Goal: Information Seeking & Learning: Learn about a topic

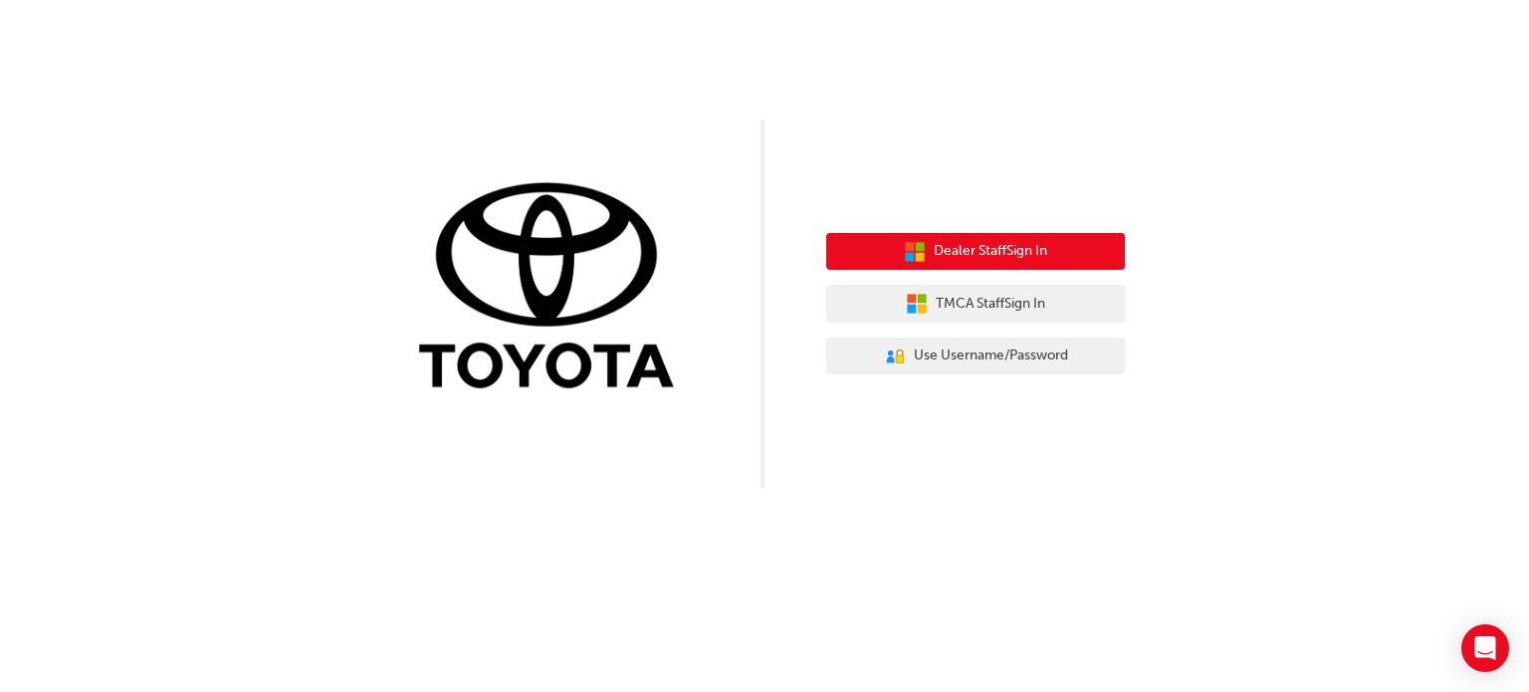
click at [878, 262] on button "Dealer Staff Sign In" at bounding box center [975, 252] width 299 height 38
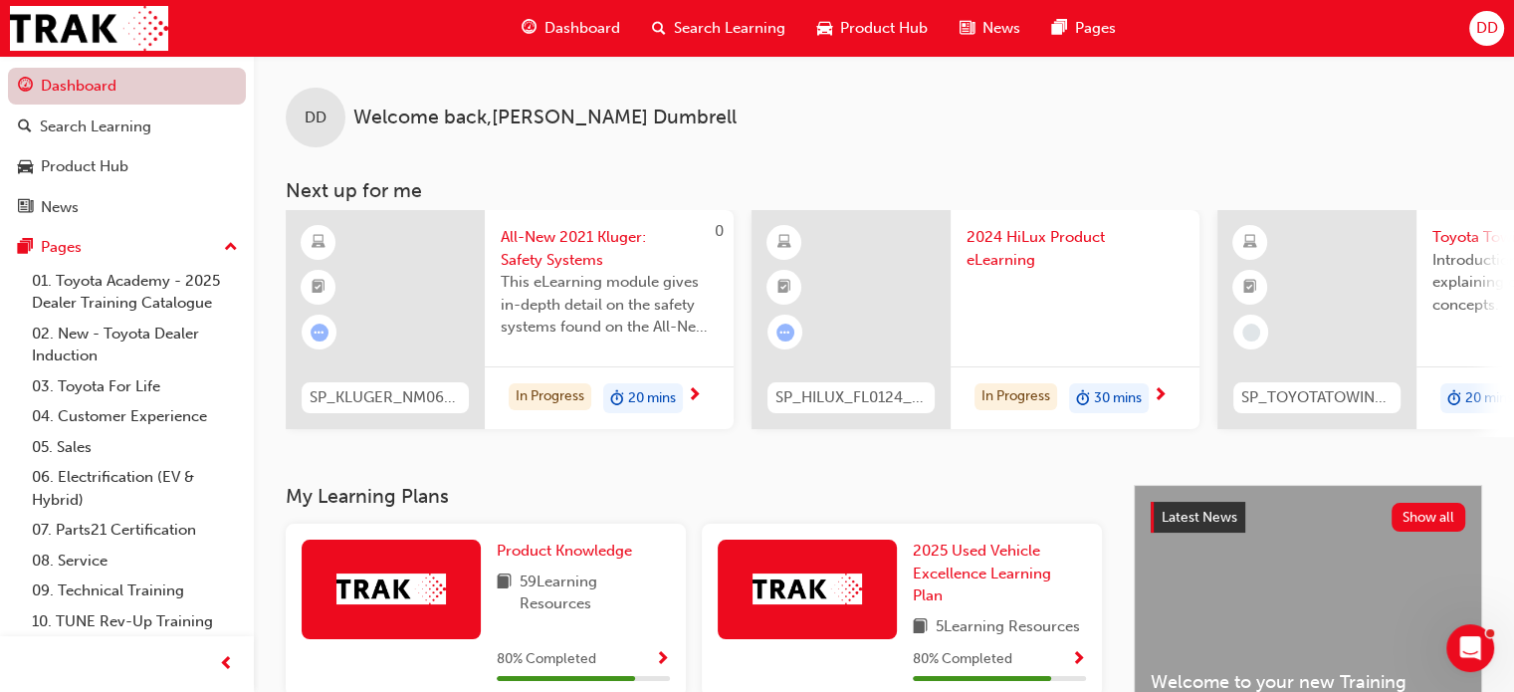
click at [148, 95] on link "Dashboard" at bounding box center [127, 86] width 238 height 37
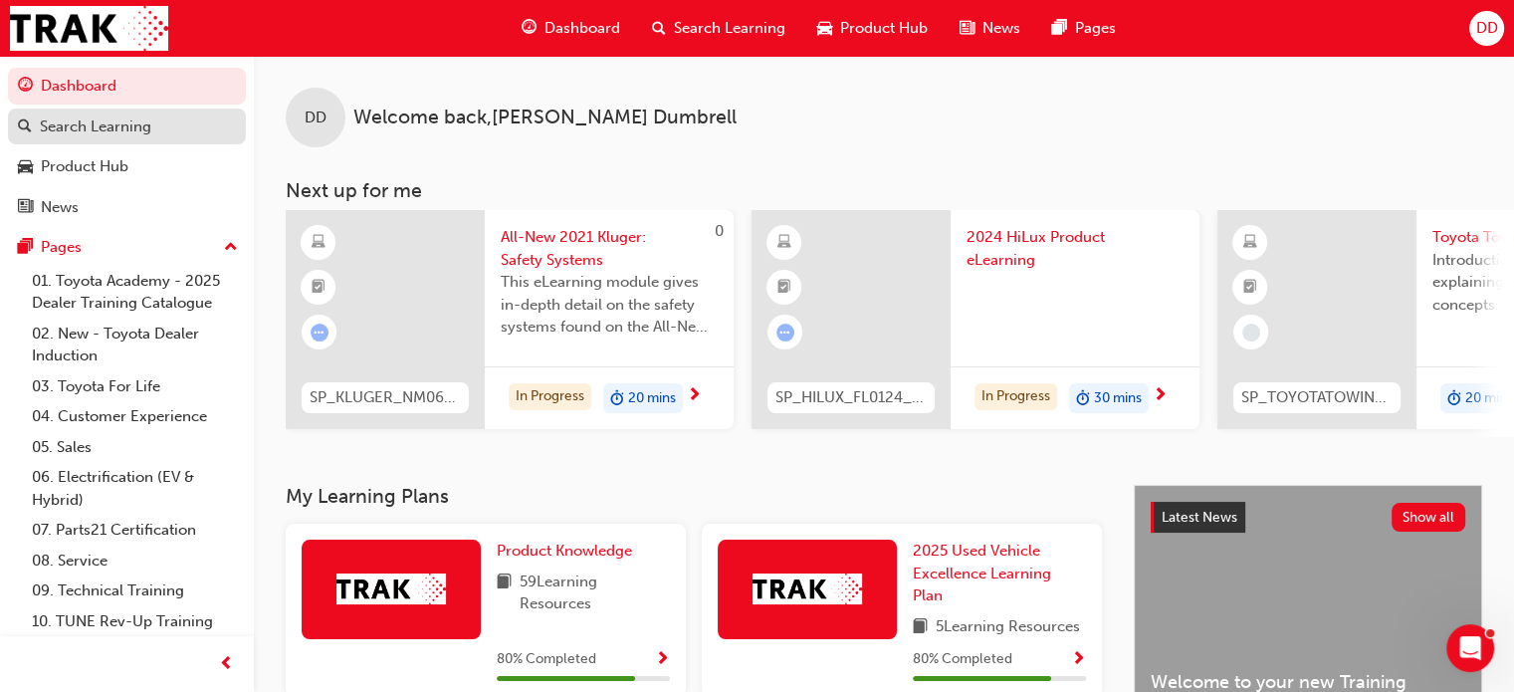
click at [118, 138] on link "Search Learning" at bounding box center [127, 126] width 238 height 37
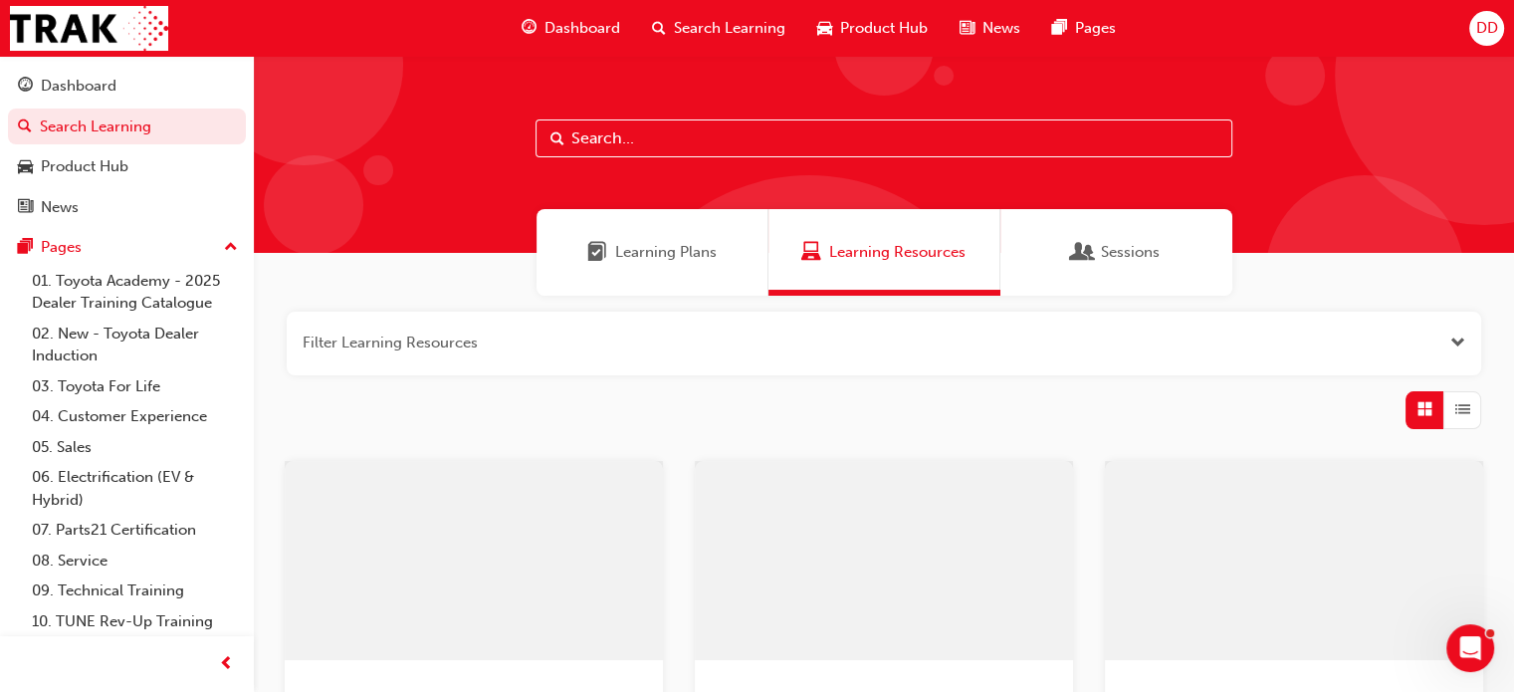
click at [617, 141] on input "text" at bounding box center [883, 138] width 697 height 38
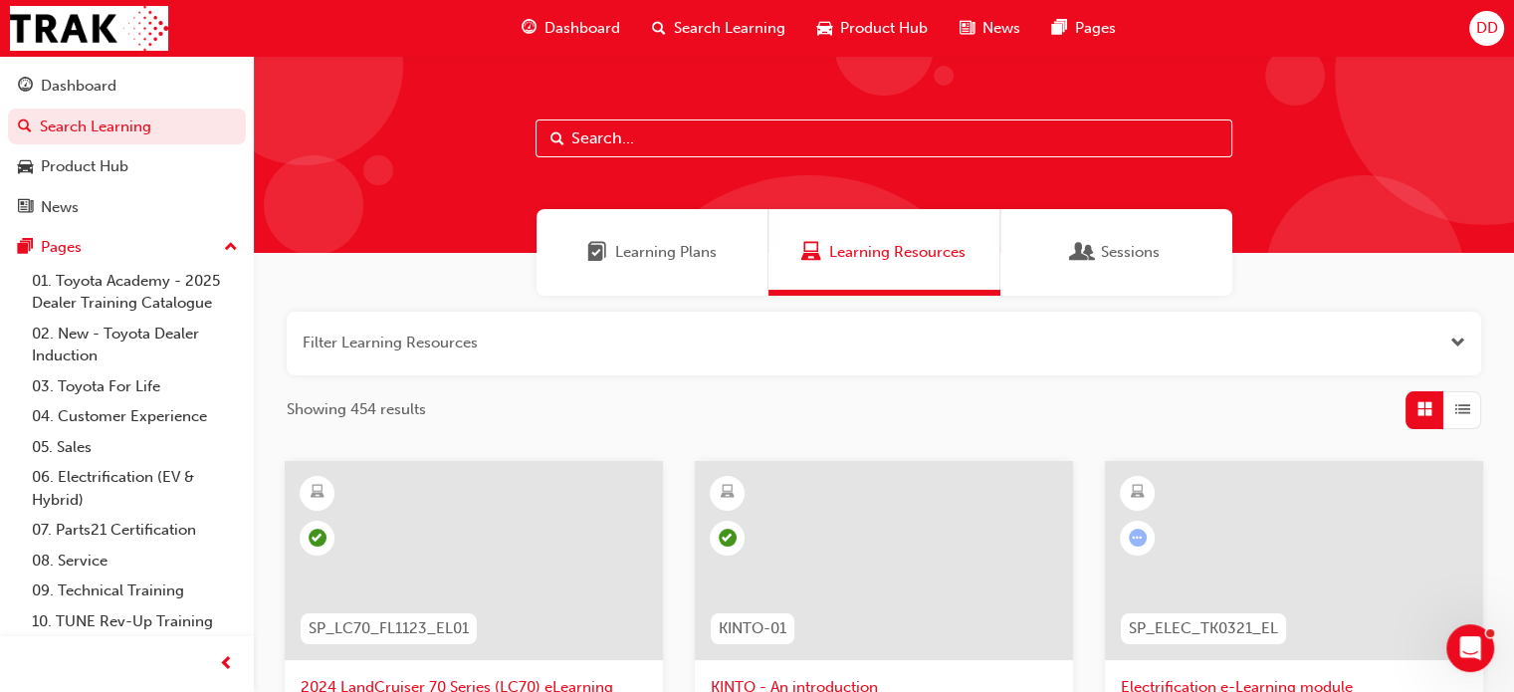
paste input "P2P_INTRO_1024"
type input "P2P_INTRO_1024"
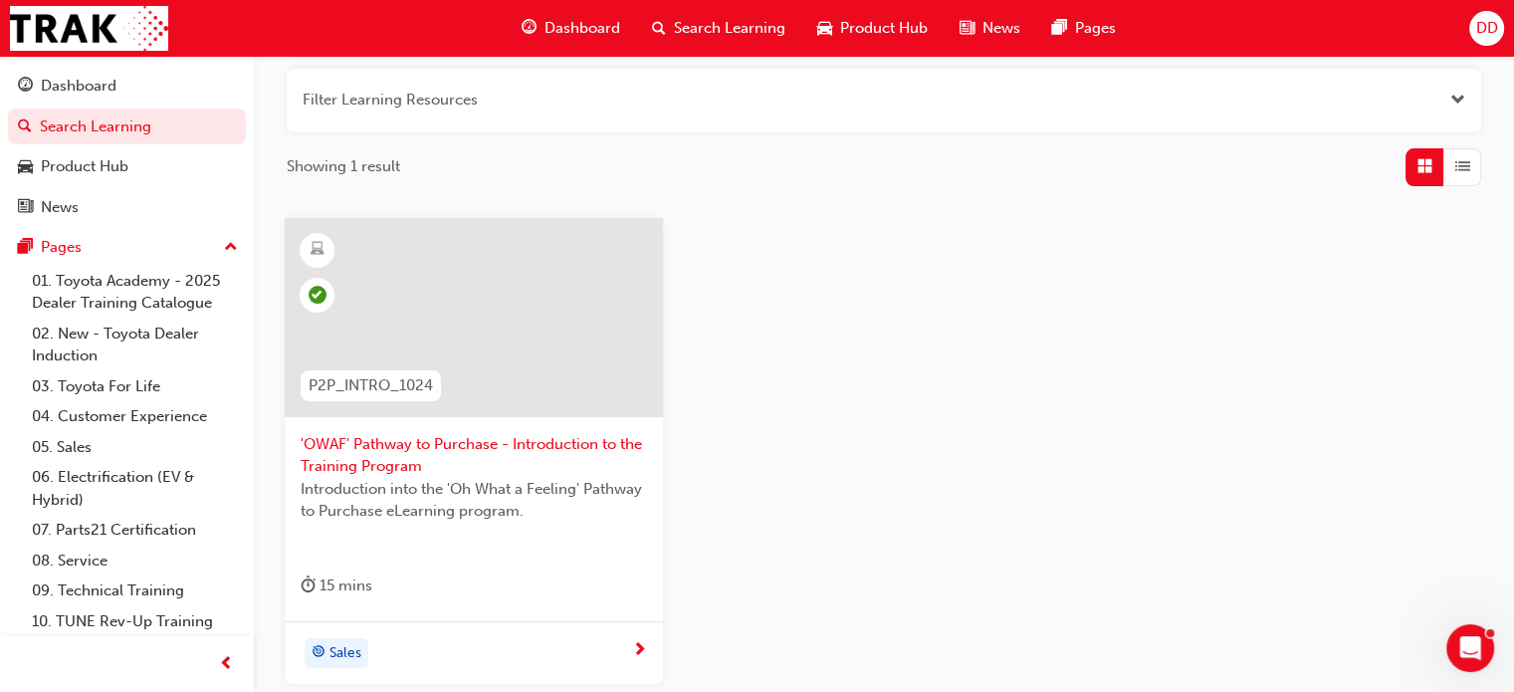
scroll to position [299, 0]
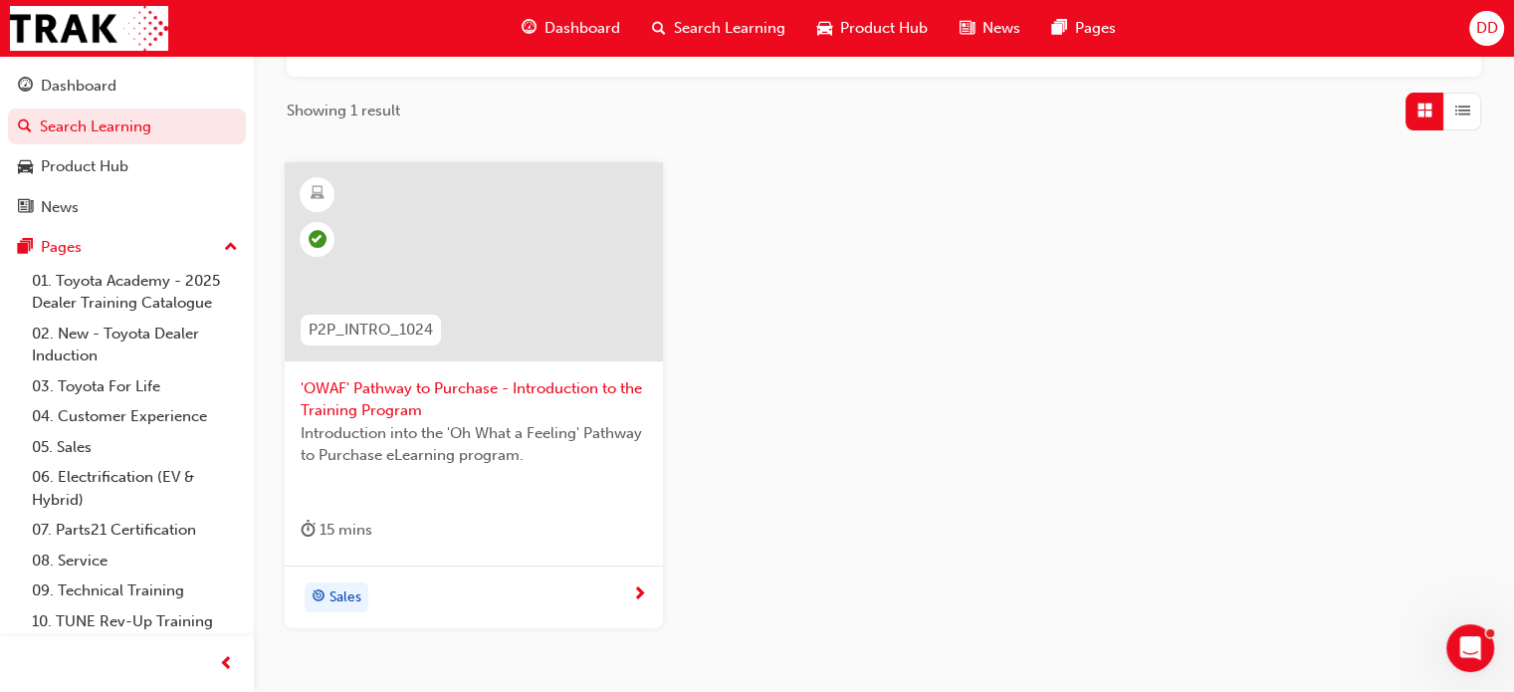
click at [458, 380] on span "'OWAF' Pathway to Purchase - Introduction to the Training Program" at bounding box center [474, 399] width 346 height 45
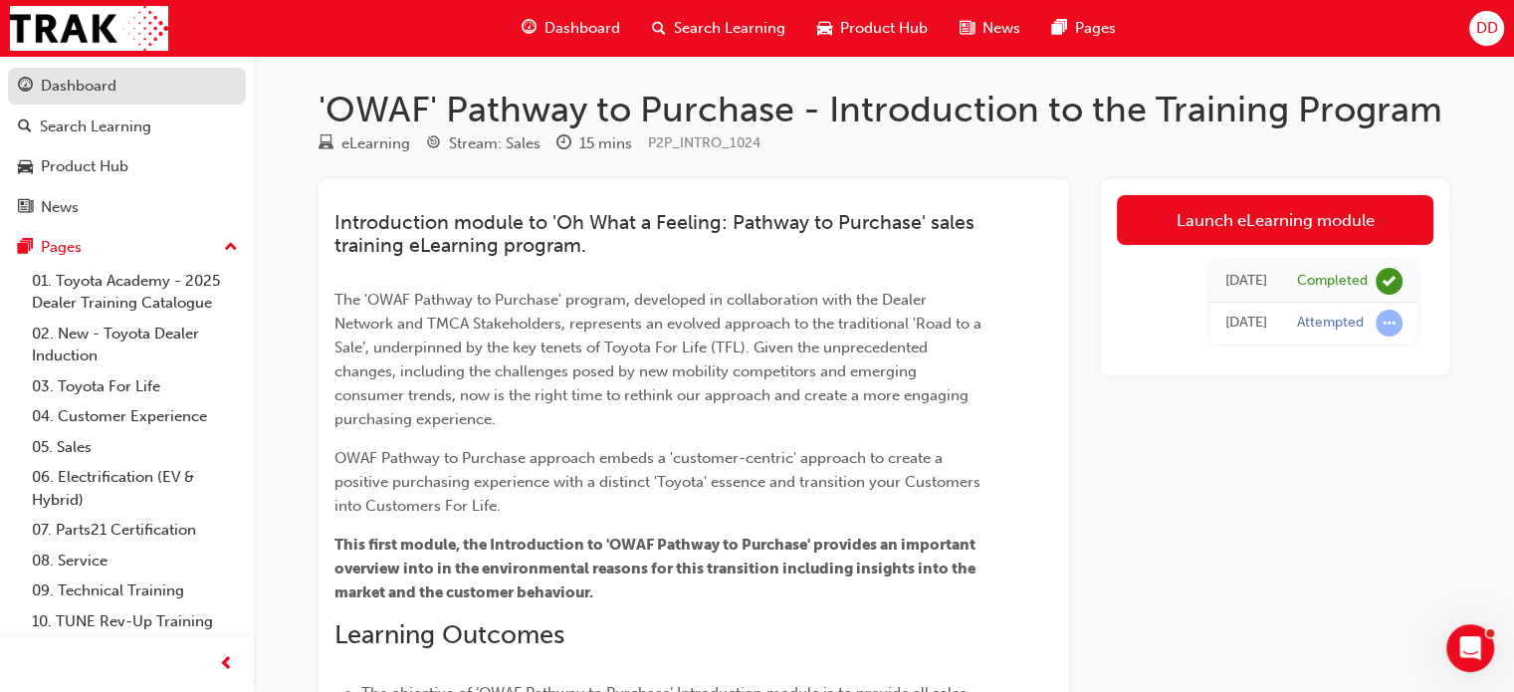
click at [102, 79] on div "Dashboard" at bounding box center [79, 86] width 76 height 23
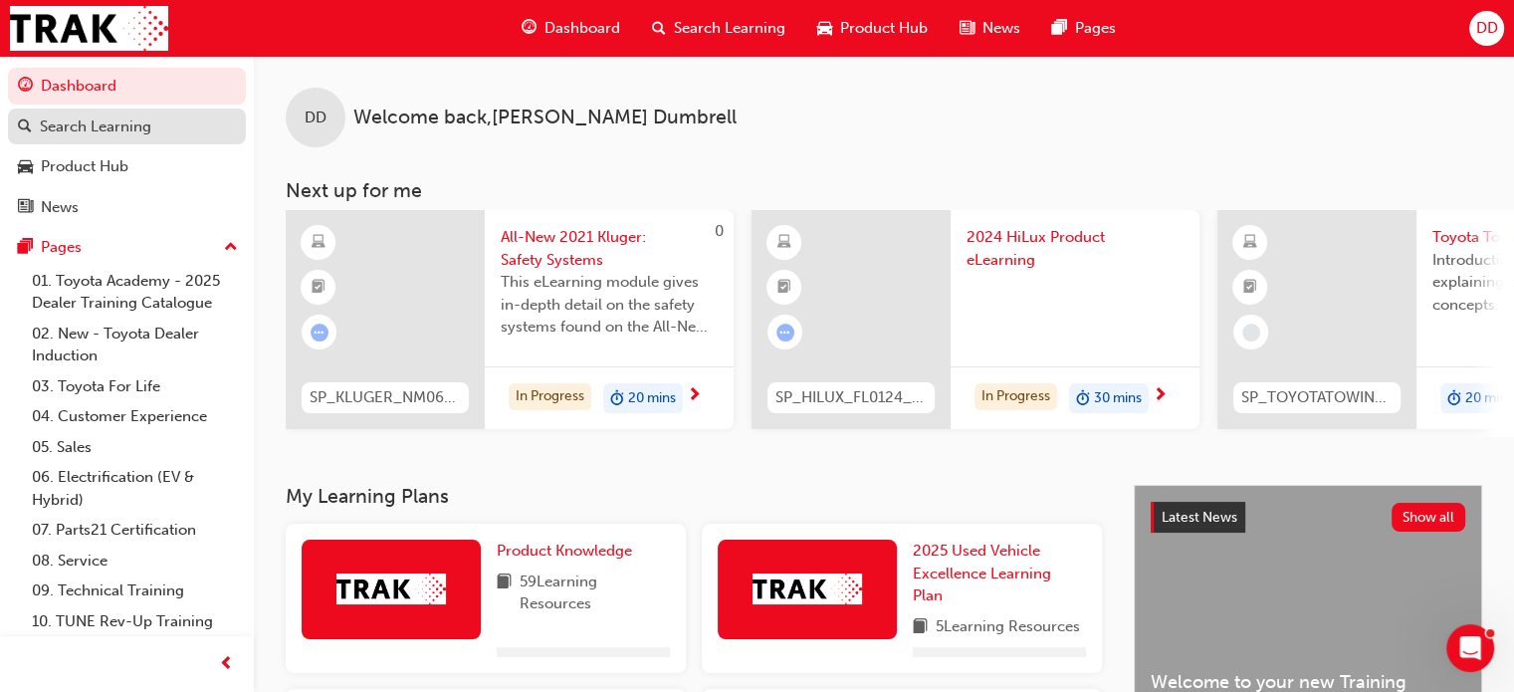
click at [115, 114] on div "Search Learning" at bounding box center [127, 126] width 218 height 25
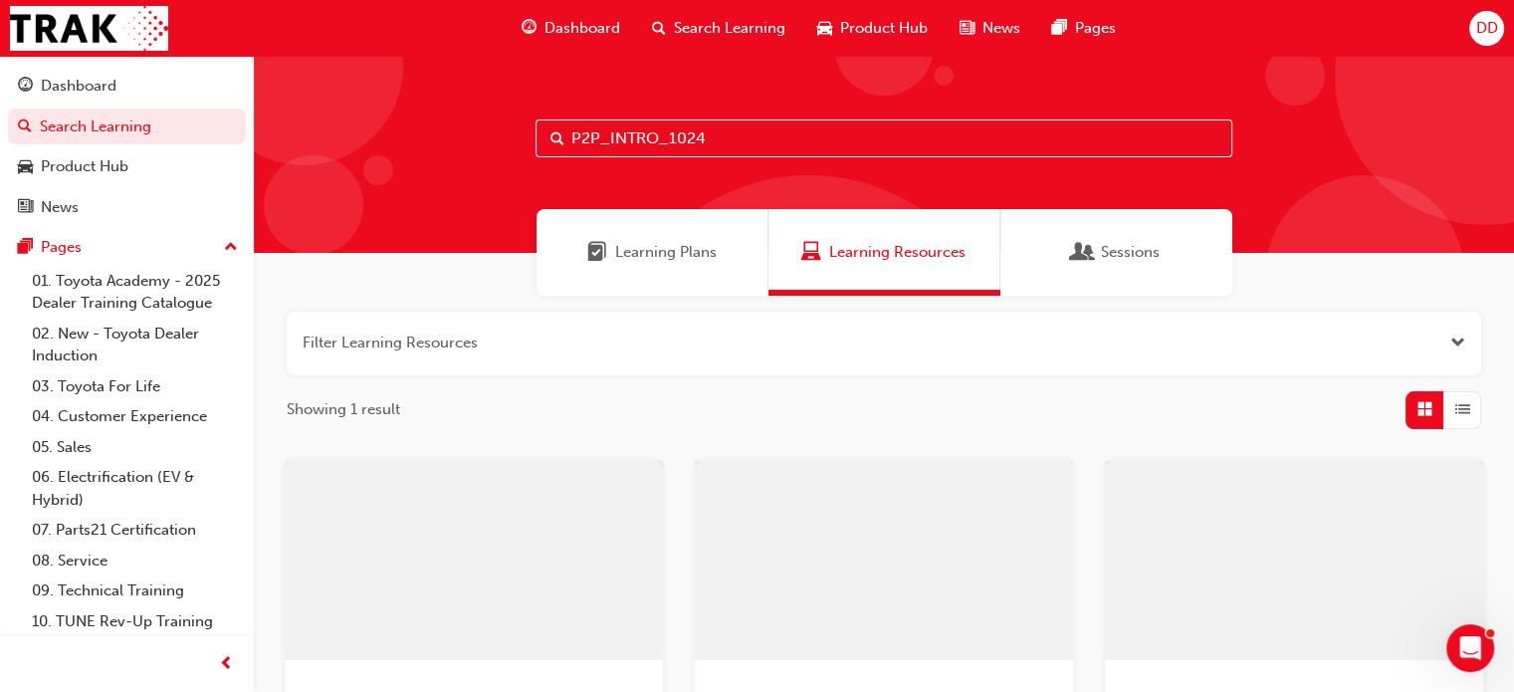
click at [656, 142] on input "P2P_INTRO_1024" at bounding box center [883, 138] width 697 height 38
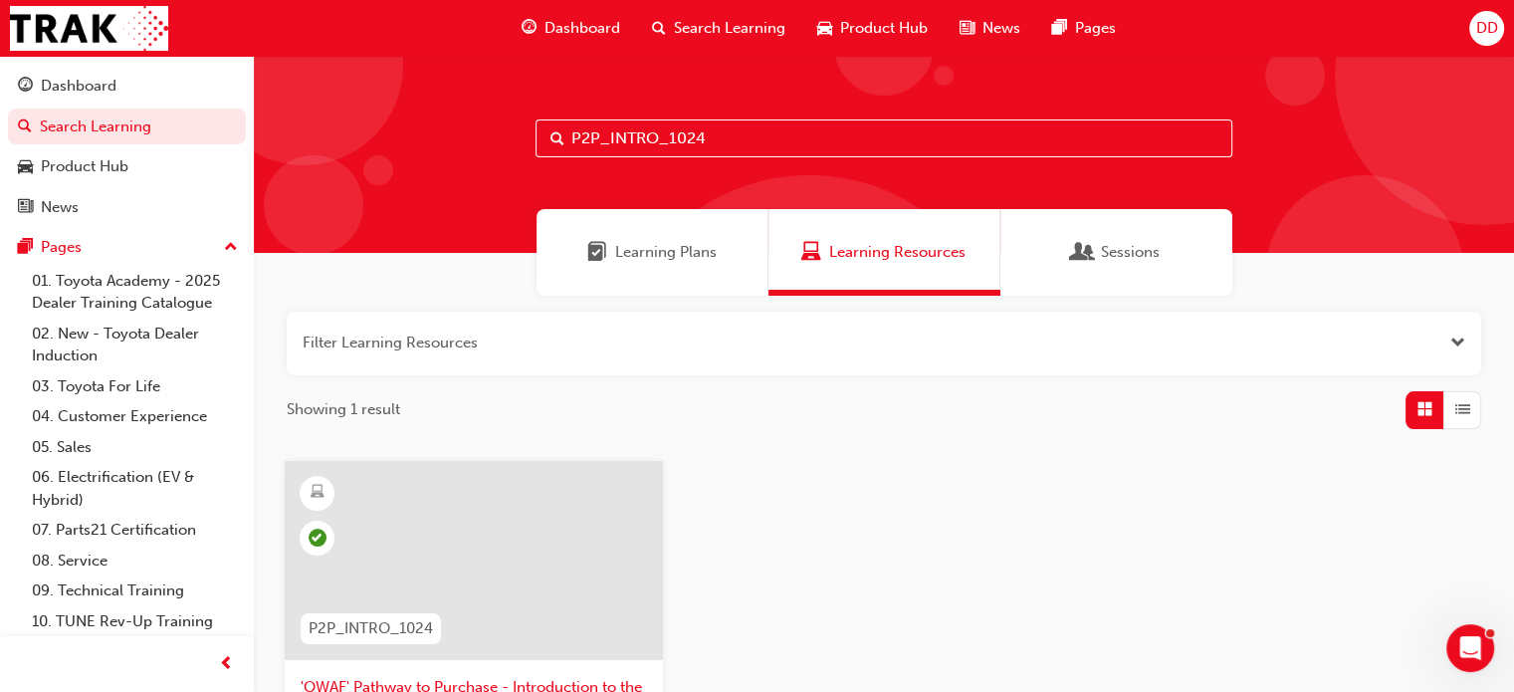
click at [650, 140] on input "P2P_INTRO_1024" at bounding box center [883, 138] width 697 height 38
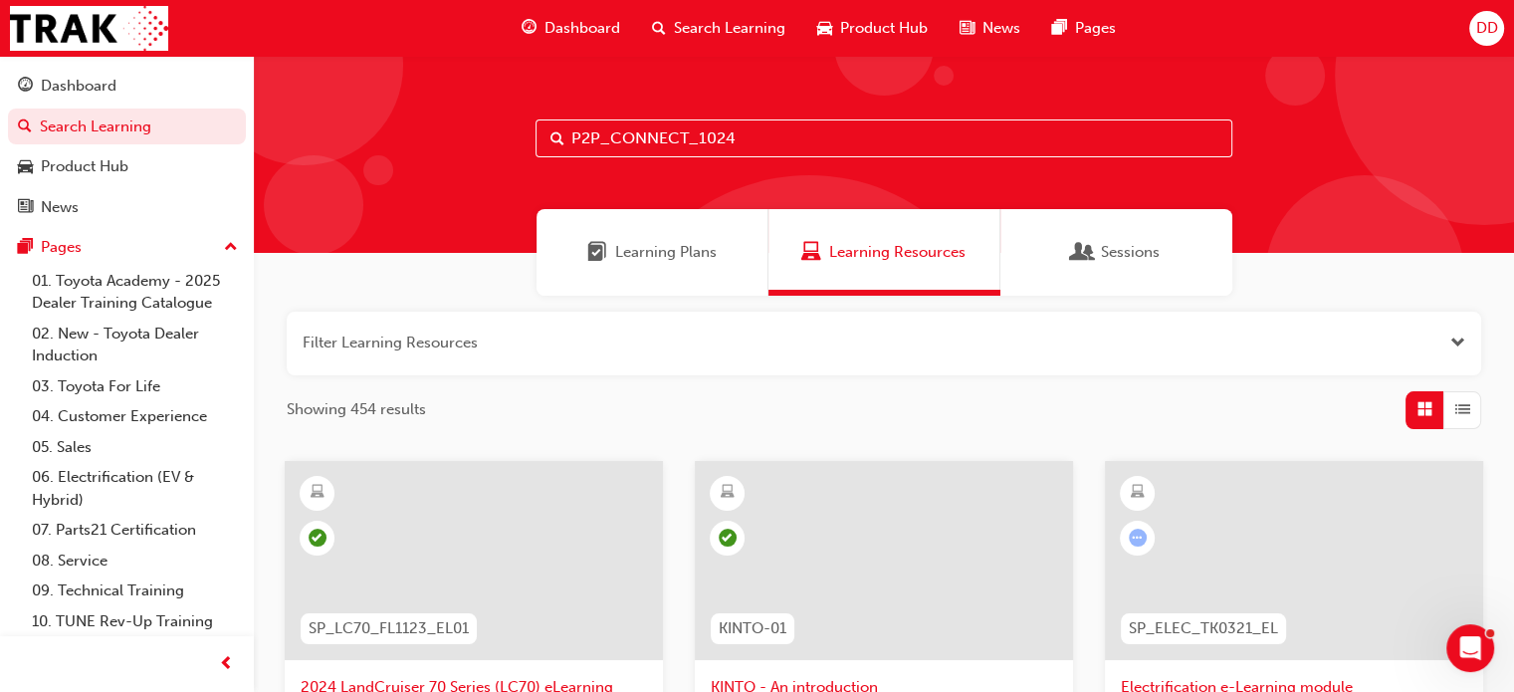
type input "P2P_CONNECT_1024"
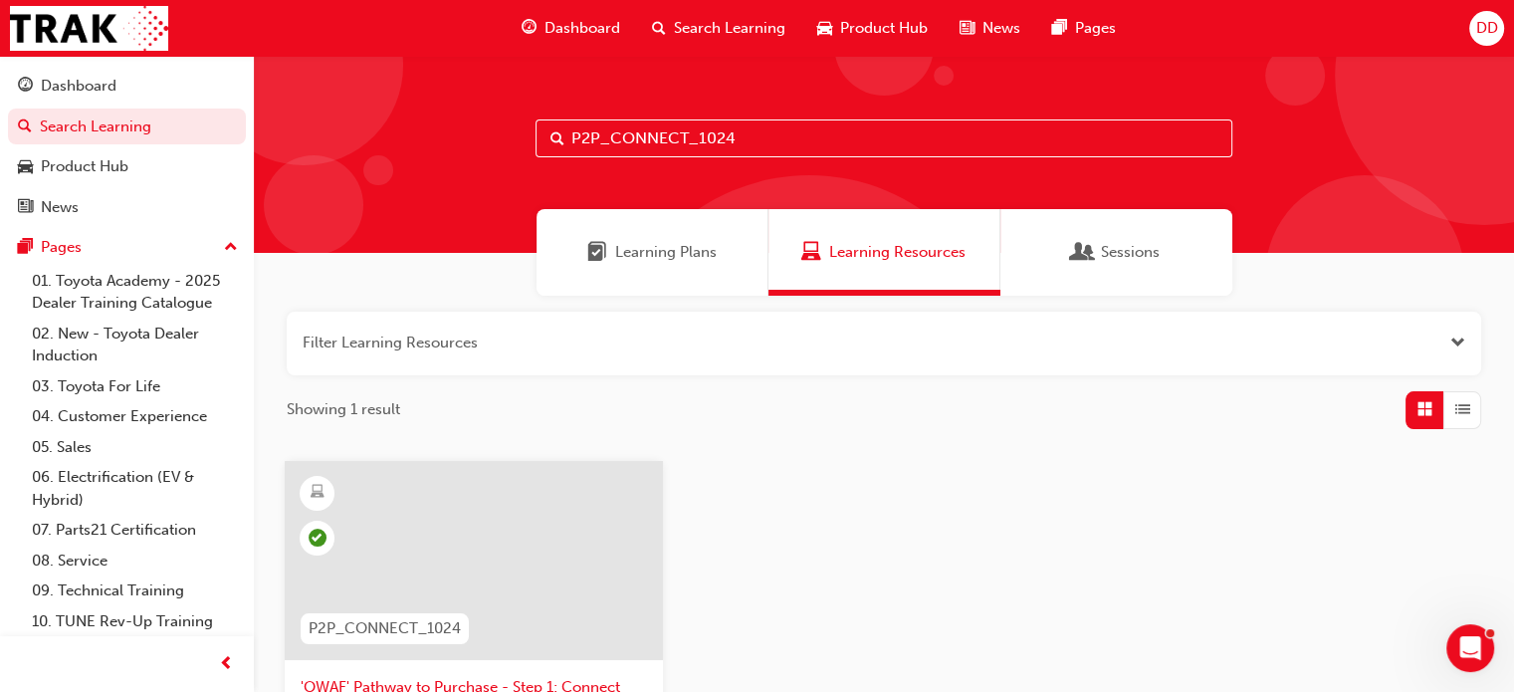
click at [845, 125] on input "P2P_CONNECT_1024" at bounding box center [883, 138] width 697 height 38
click at [792, 138] on input "P2P_CONNECT_1024" at bounding box center [883, 138] width 697 height 38
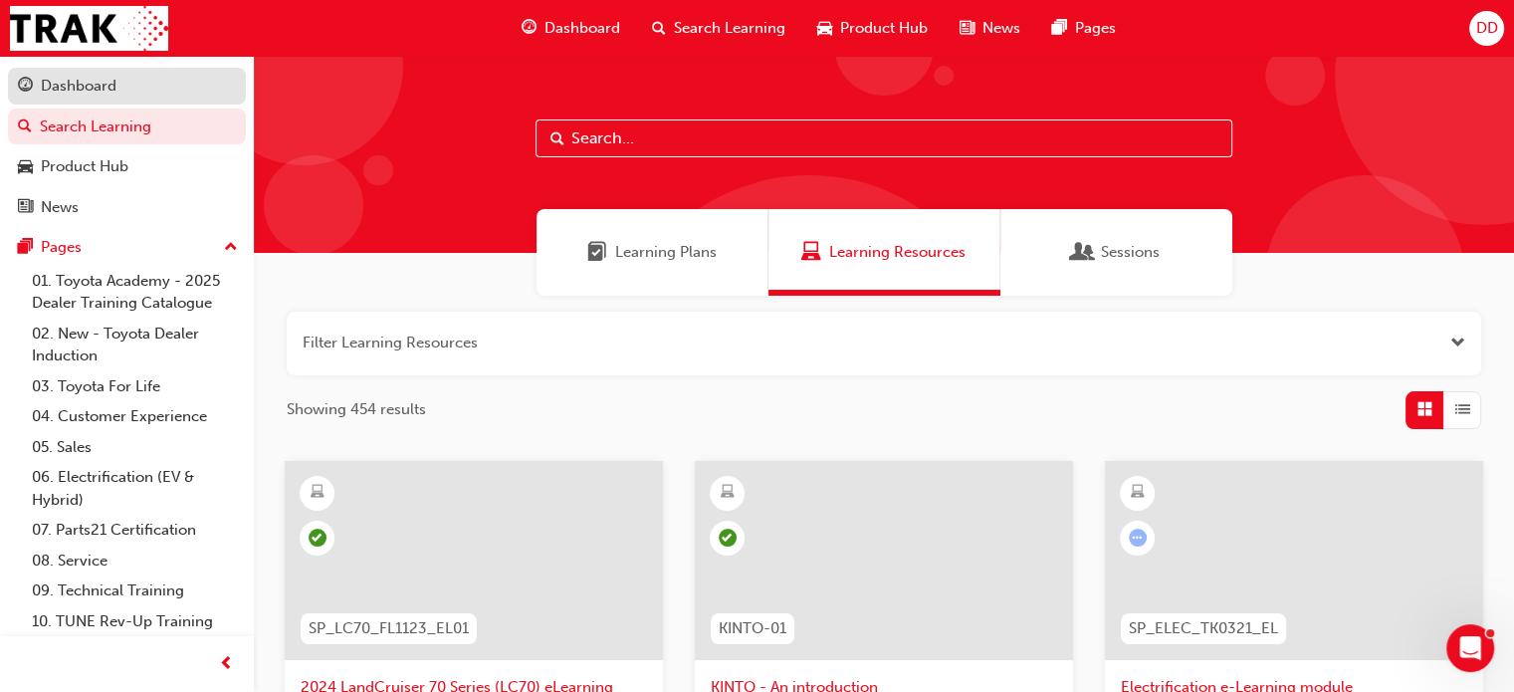
click at [52, 76] on div "Dashboard" at bounding box center [79, 86] width 76 height 23
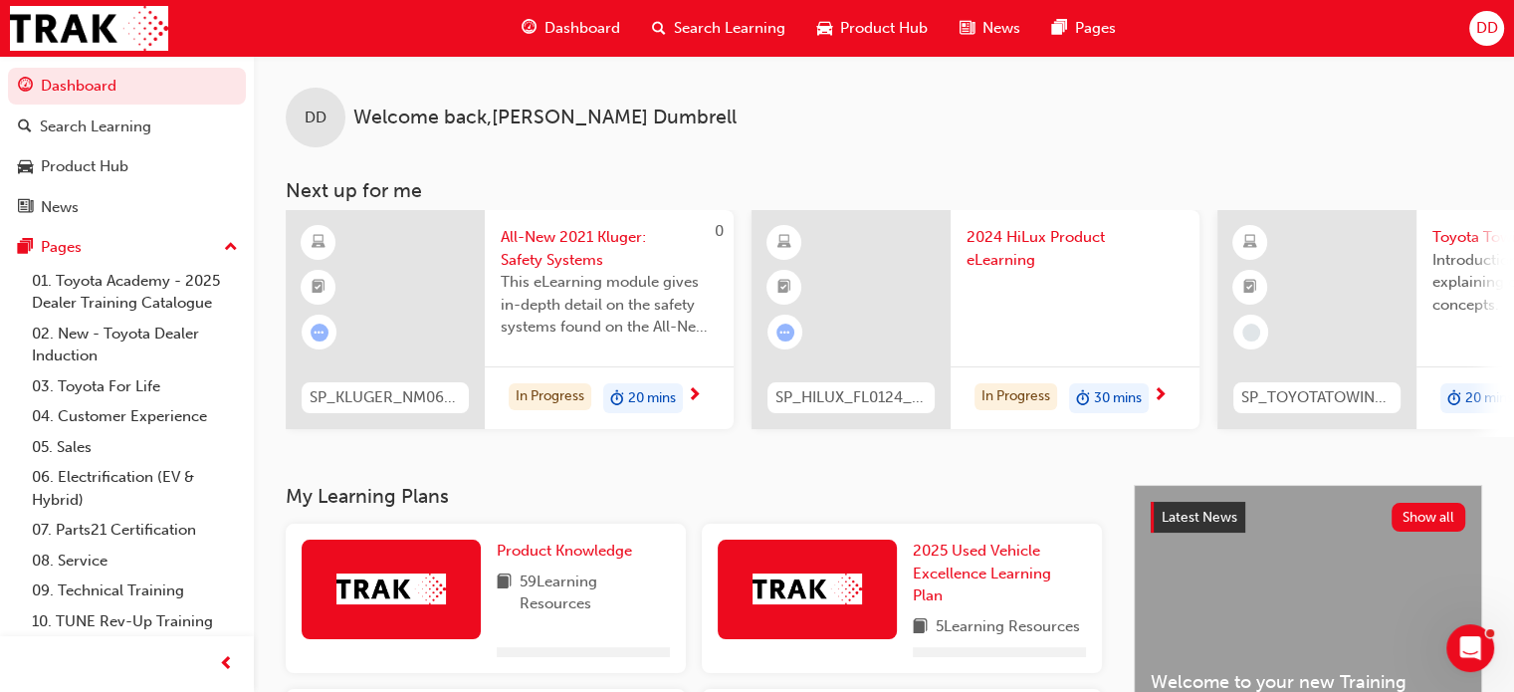
click at [658, 30] on span "search-icon" at bounding box center [659, 28] width 14 height 25
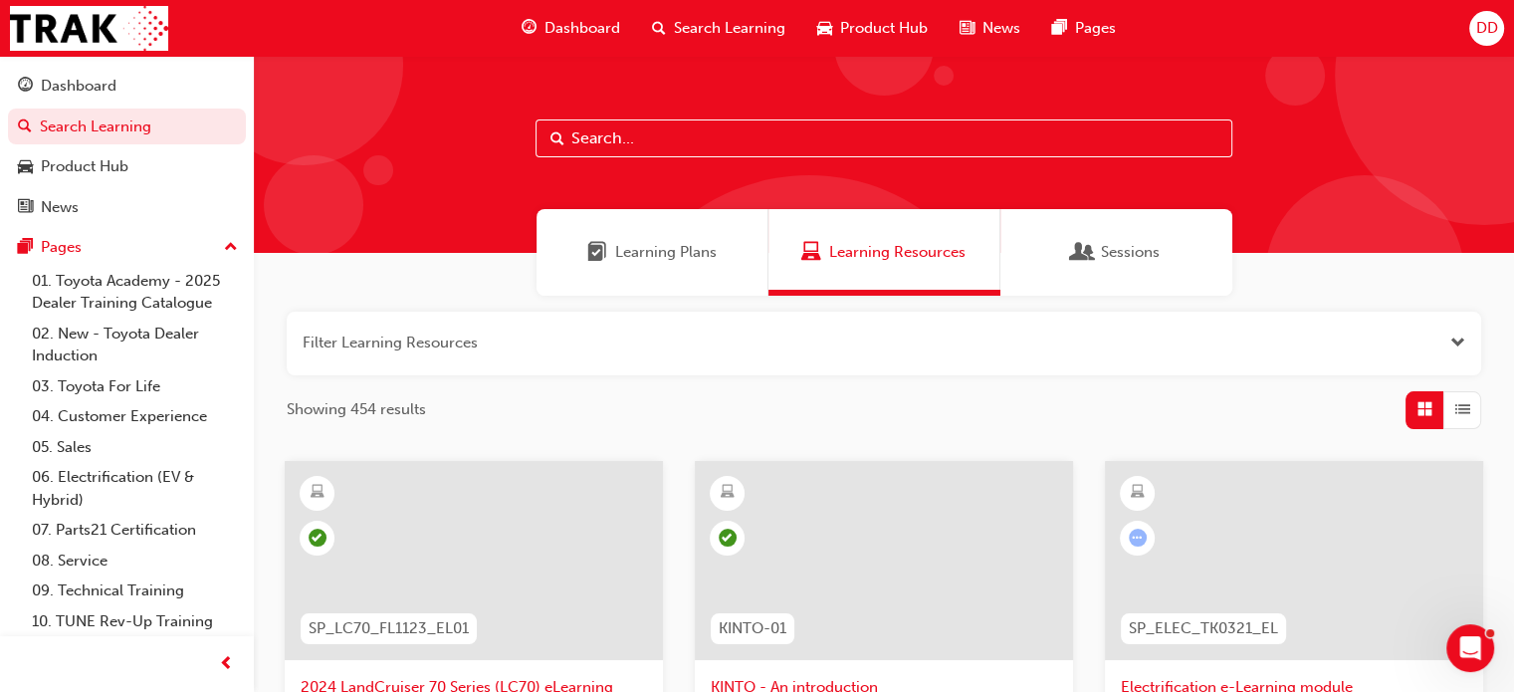
paste input "P2P_CONNECT_1024"
type input "P2P_CONNECT_1024"
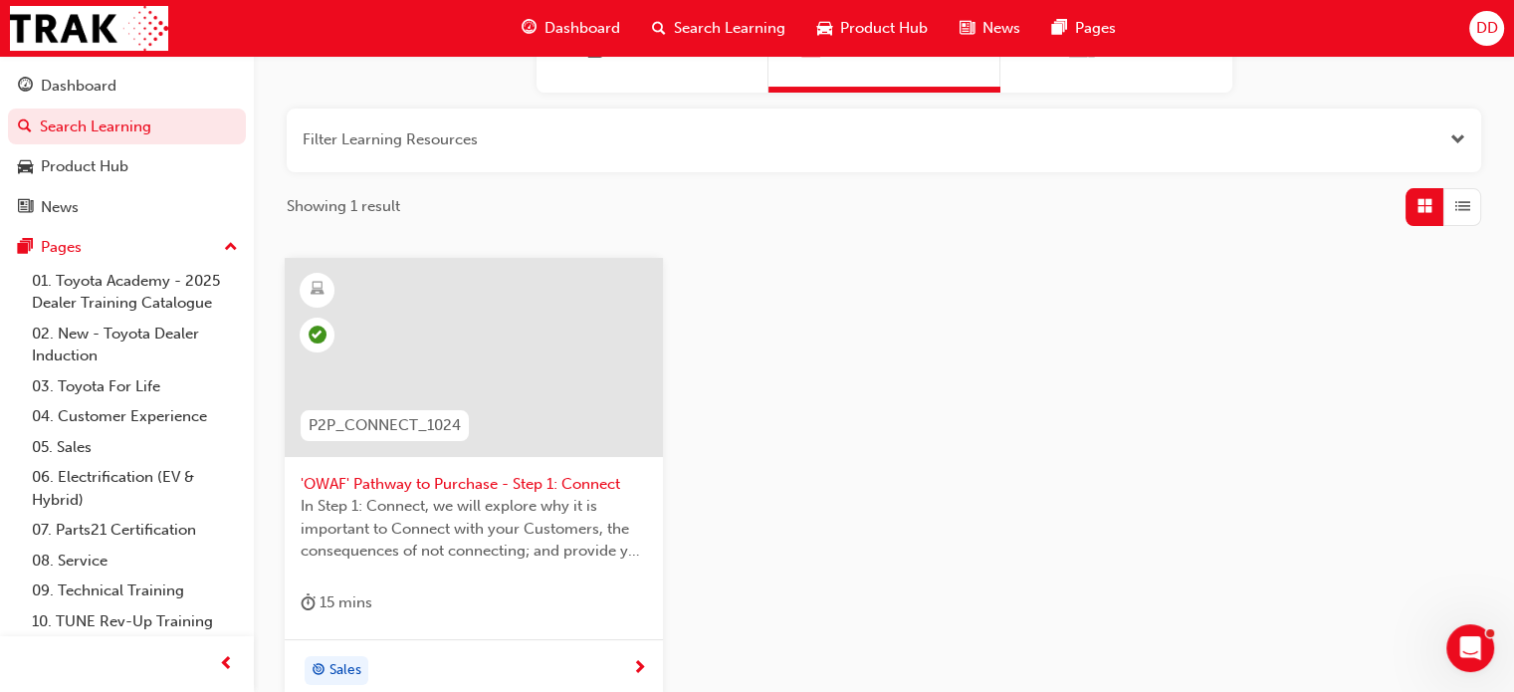
scroll to position [299, 0]
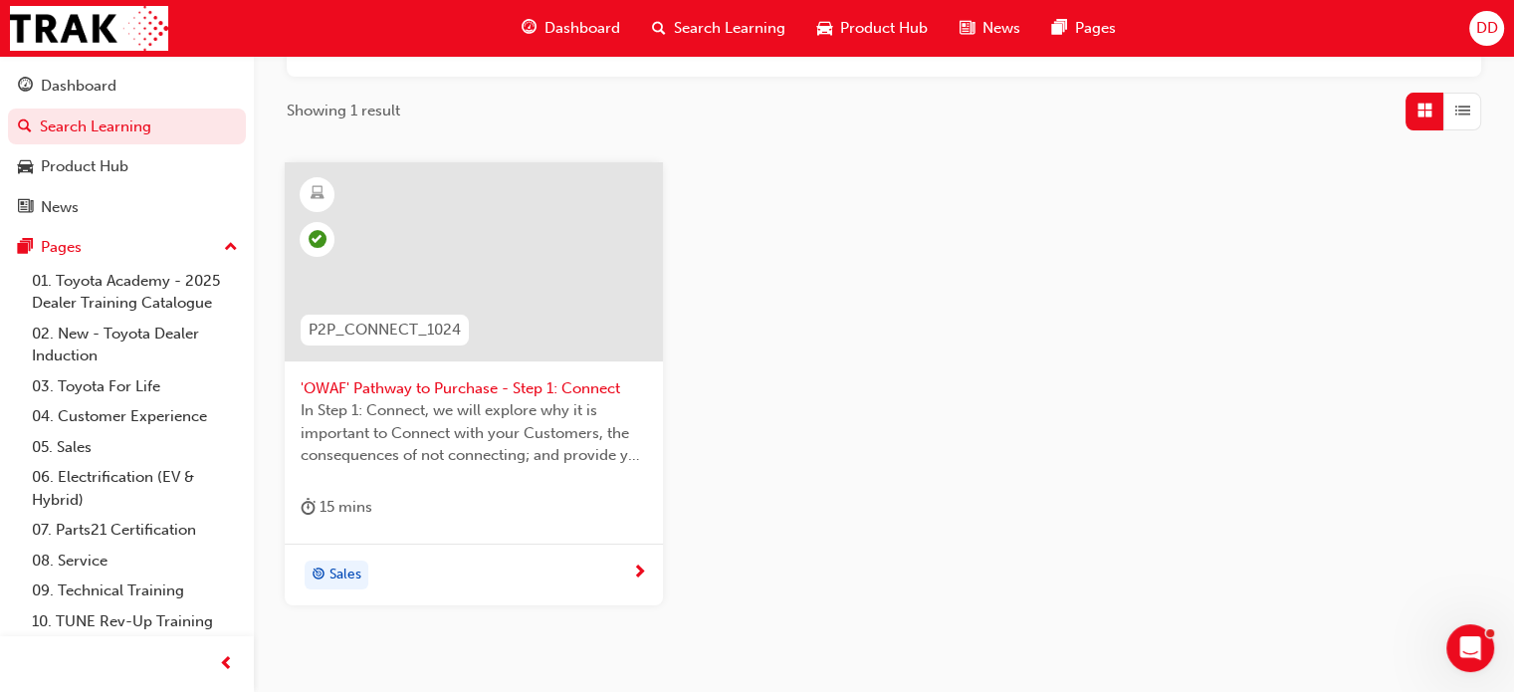
click at [376, 384] on span "'OWAF' Pathway to Purchase - Step 1: Connect" at bounding box center [474, 388] width 346 height 23
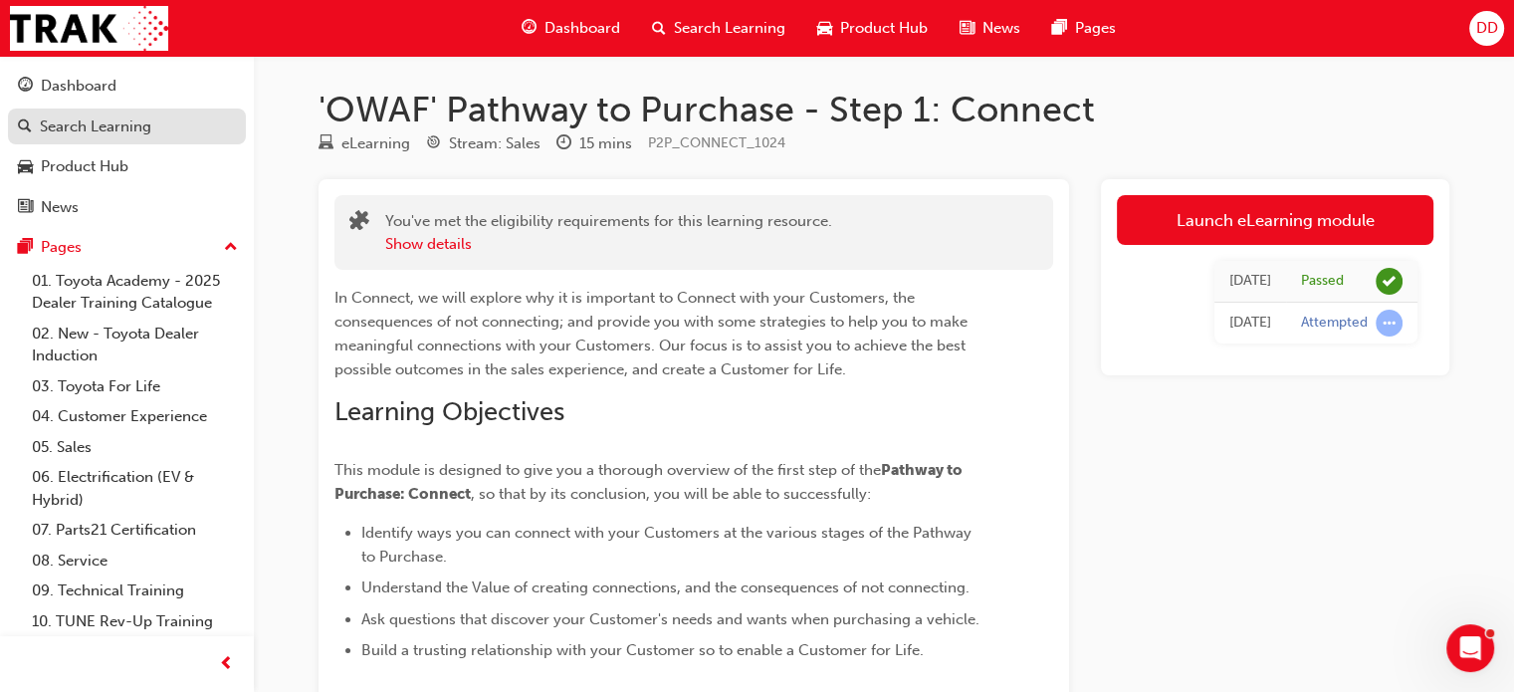
click at [73, 122] on div "Search Learning" at bounding box center [95, 126] width 111 height 23
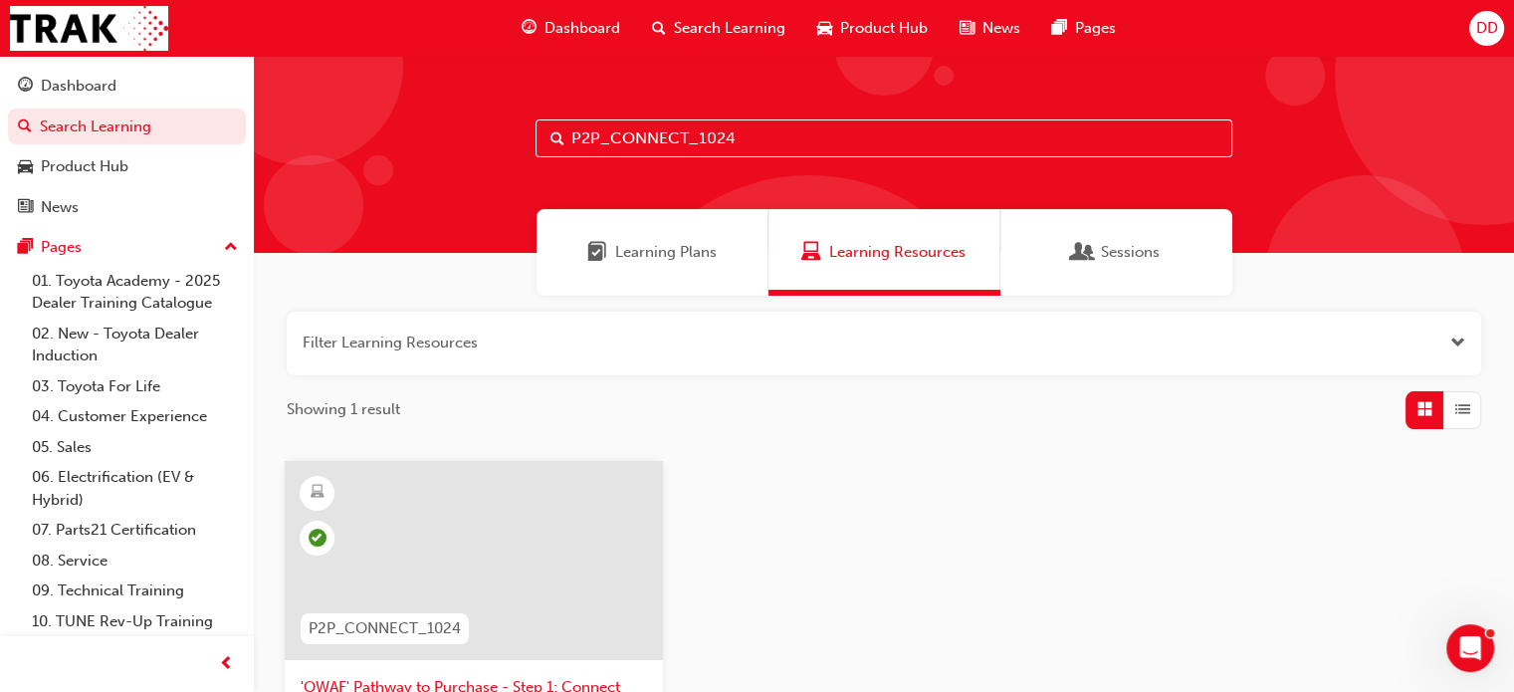
click at [663, 131] on input "P2P_CONNECT_1024" at bounding box center [883, 138] width 697 height 38
click at [660, 131] on input "P2P_CONNECT_1024" at bounding box center [883, 138] width 697 height 38
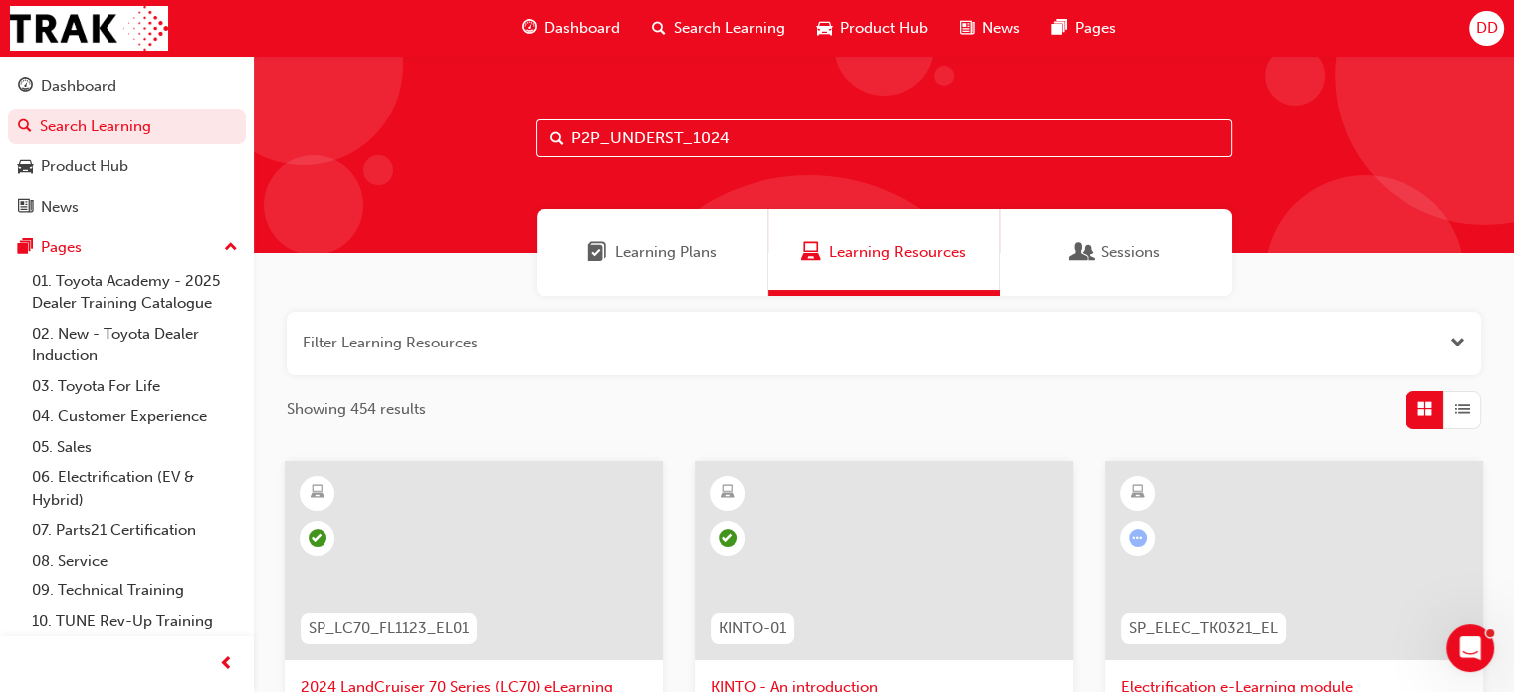
type input "P2P_UNDERST_1024"
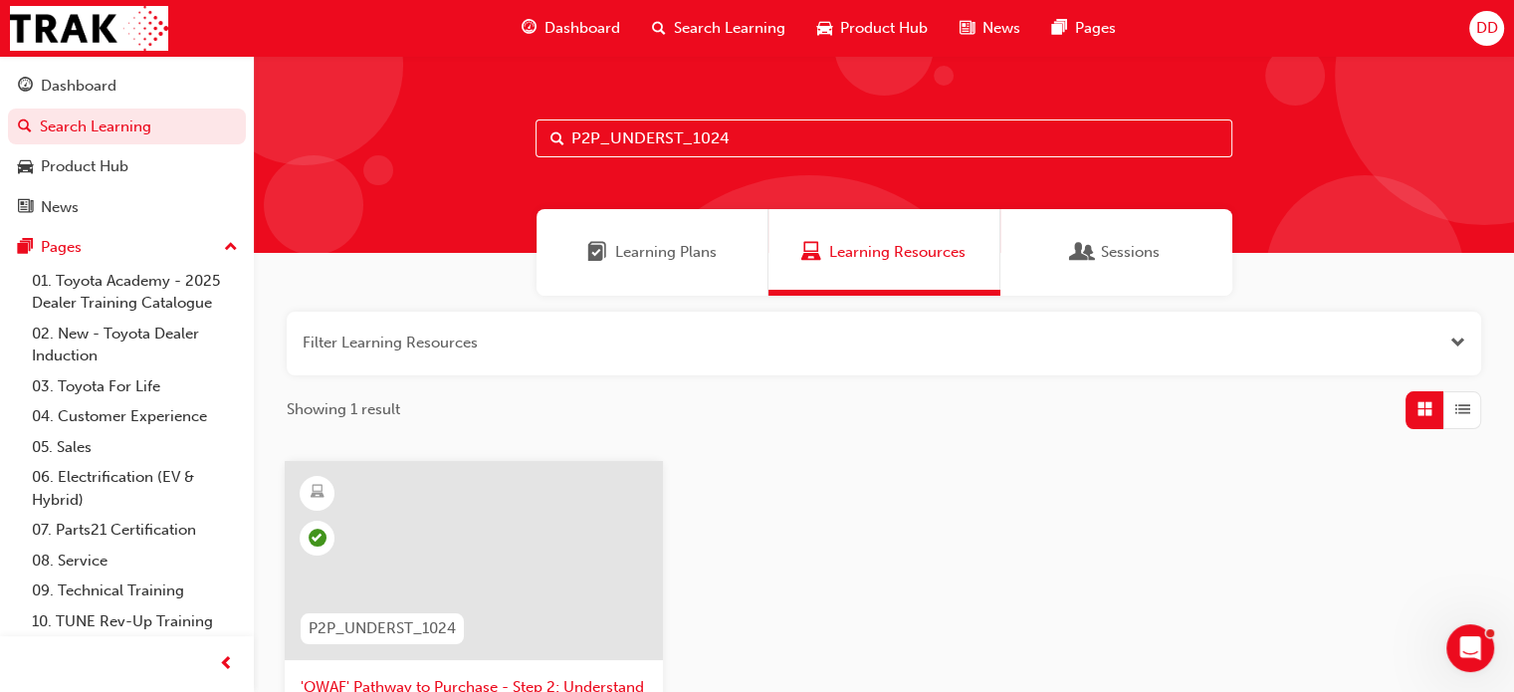
scroll to position [405, 0]
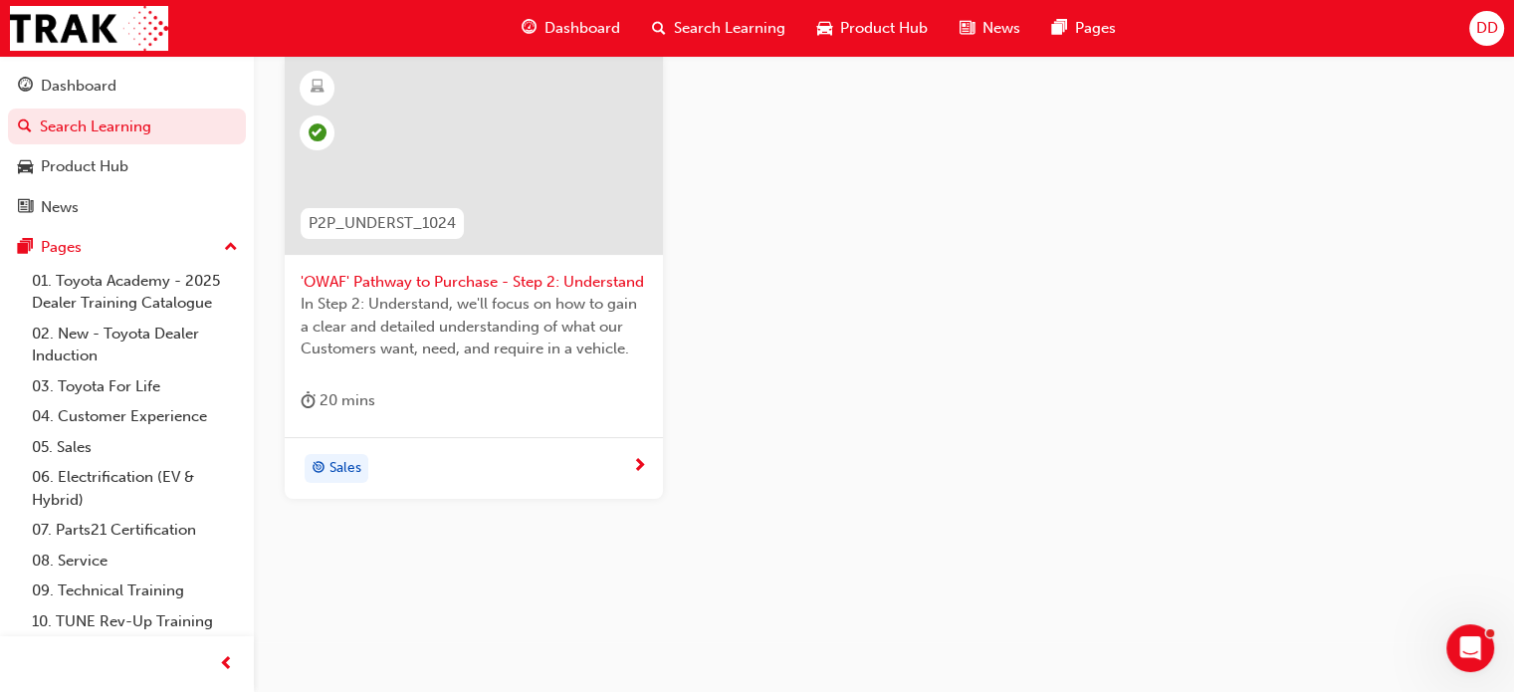
click at [405, 274] on span "'OWAF' Pathway to Purchase - Step 2: Understand" at bounding box center [474, 282] width 346 height 23
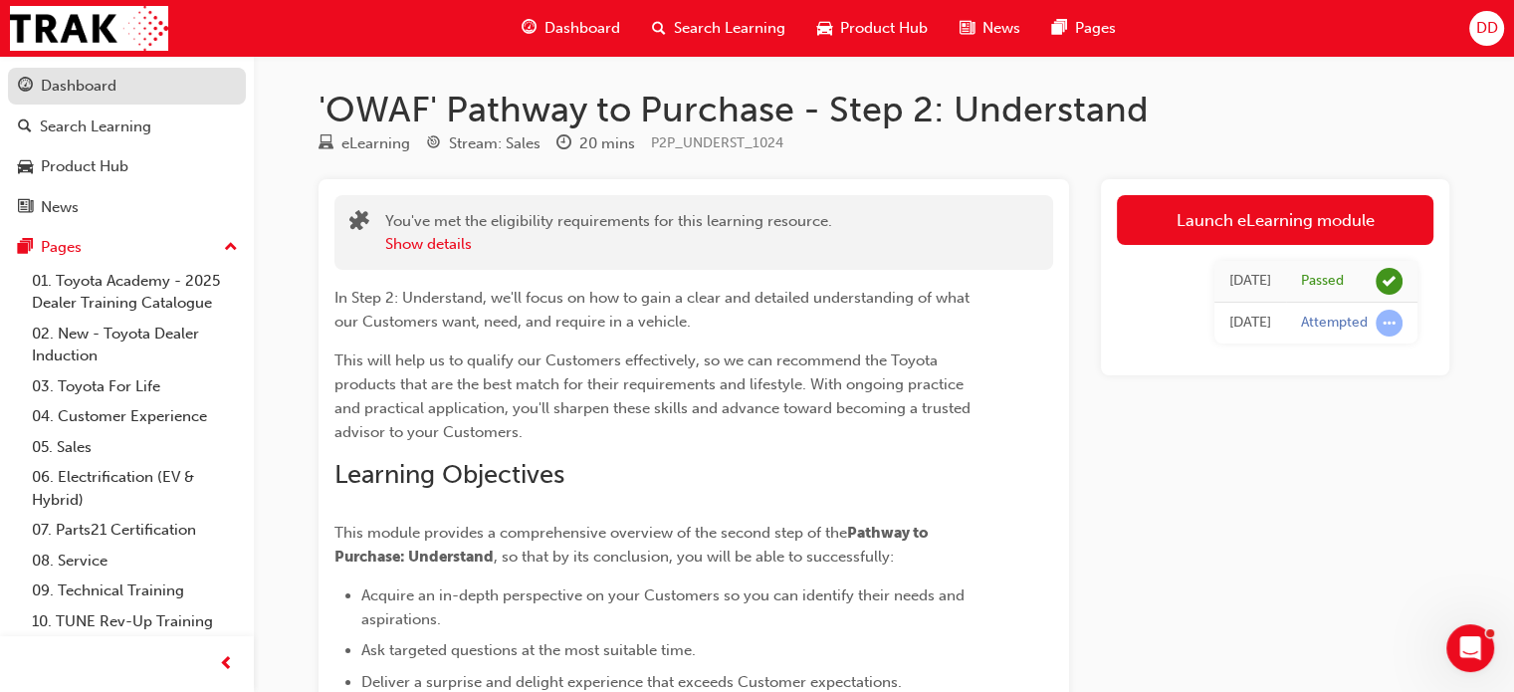
click at [105, 90] on div "Dashboard" at bounding box center [79, 86] width 76 height 23
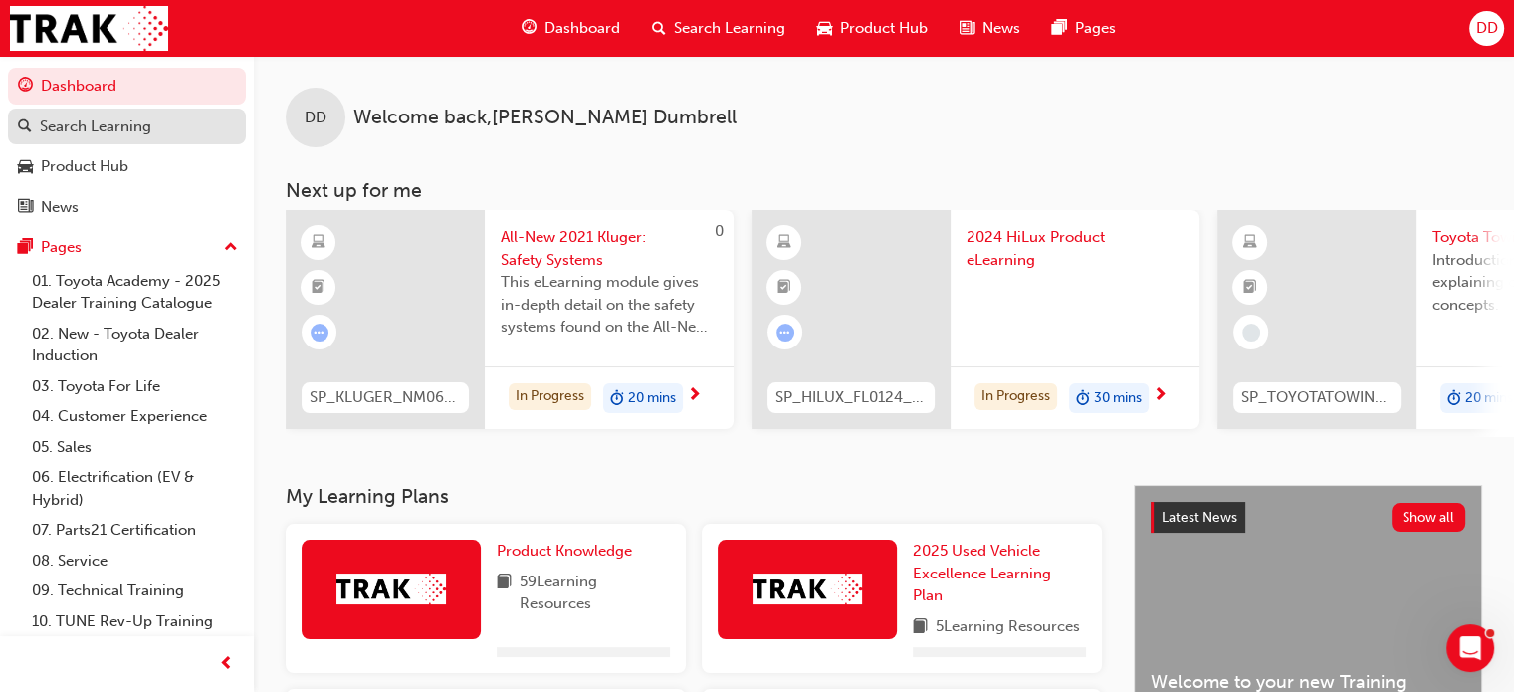
click at [62, 126] on div "Search Learning" at bounding box center [95, 126] width 111 height 23
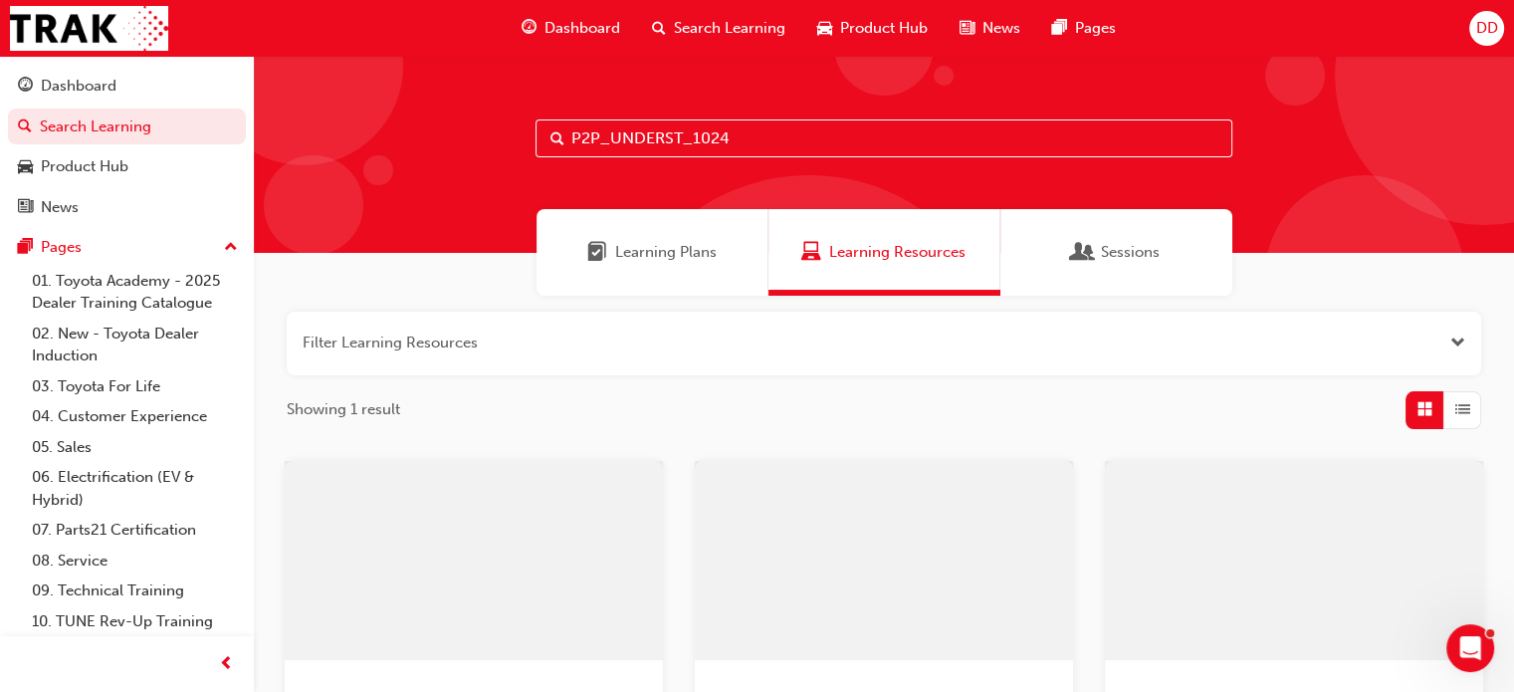
click at [680, 132] on input "P2P_UNDERST_1024" at bounding box center [883, 138] width 697 height 38
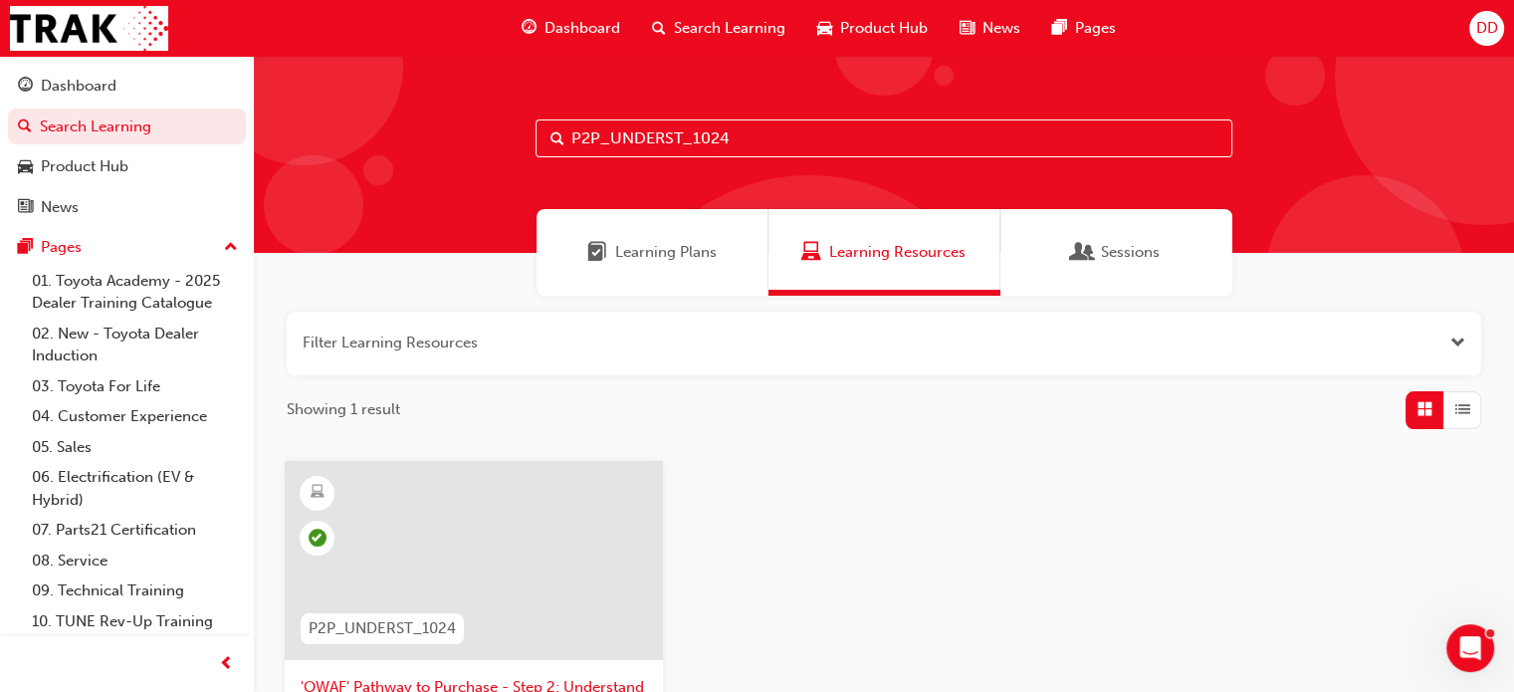
click at [680, 132] on input "P2P_UNDERST_1024" at bounding box center [883, 138] width 697 height 38
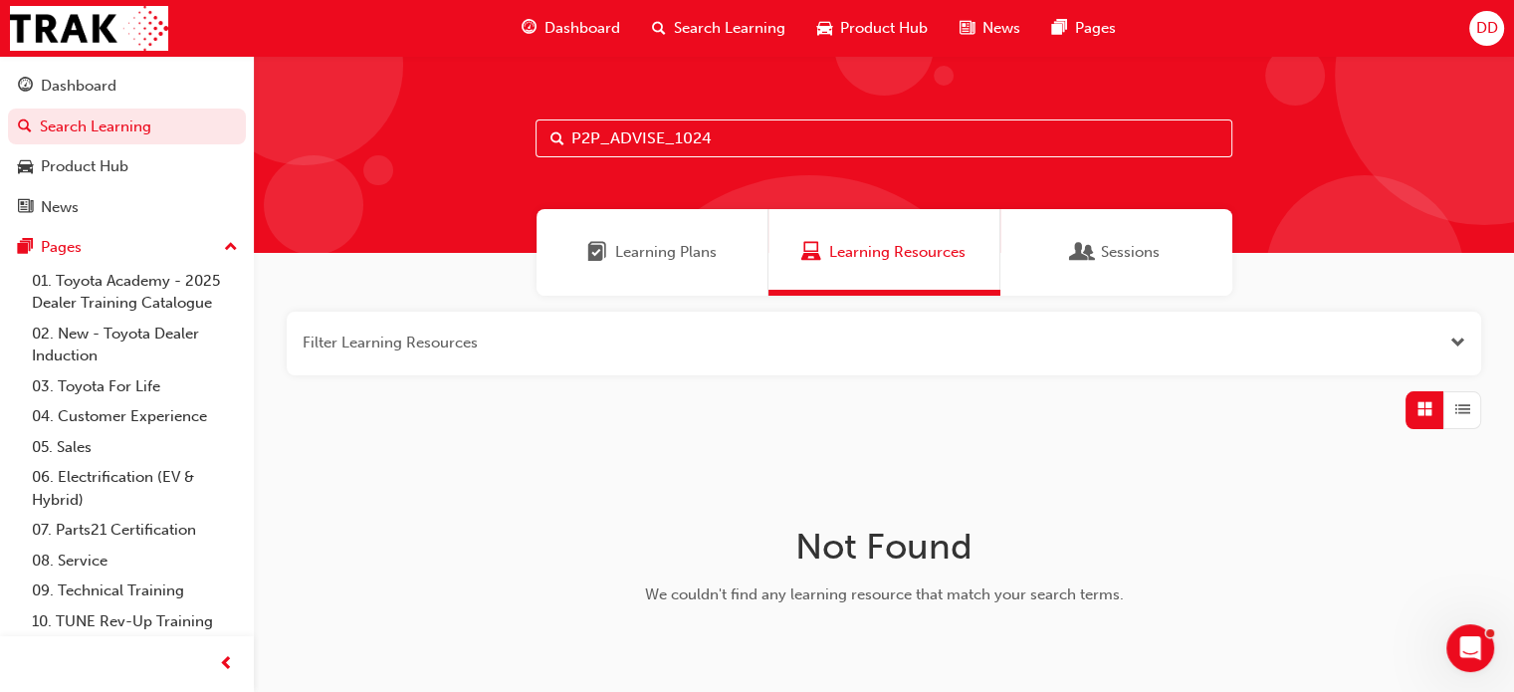
click at [613, 131] on input "P2P_ADVISE_1024" at bounding box center [883, 138] width 697 height 38
click at [605, 141] on input "P2P_ADVISE_1024" at bounding box center [883, 138] width 697 height 38
type input "P2P_ADVISE_1024"
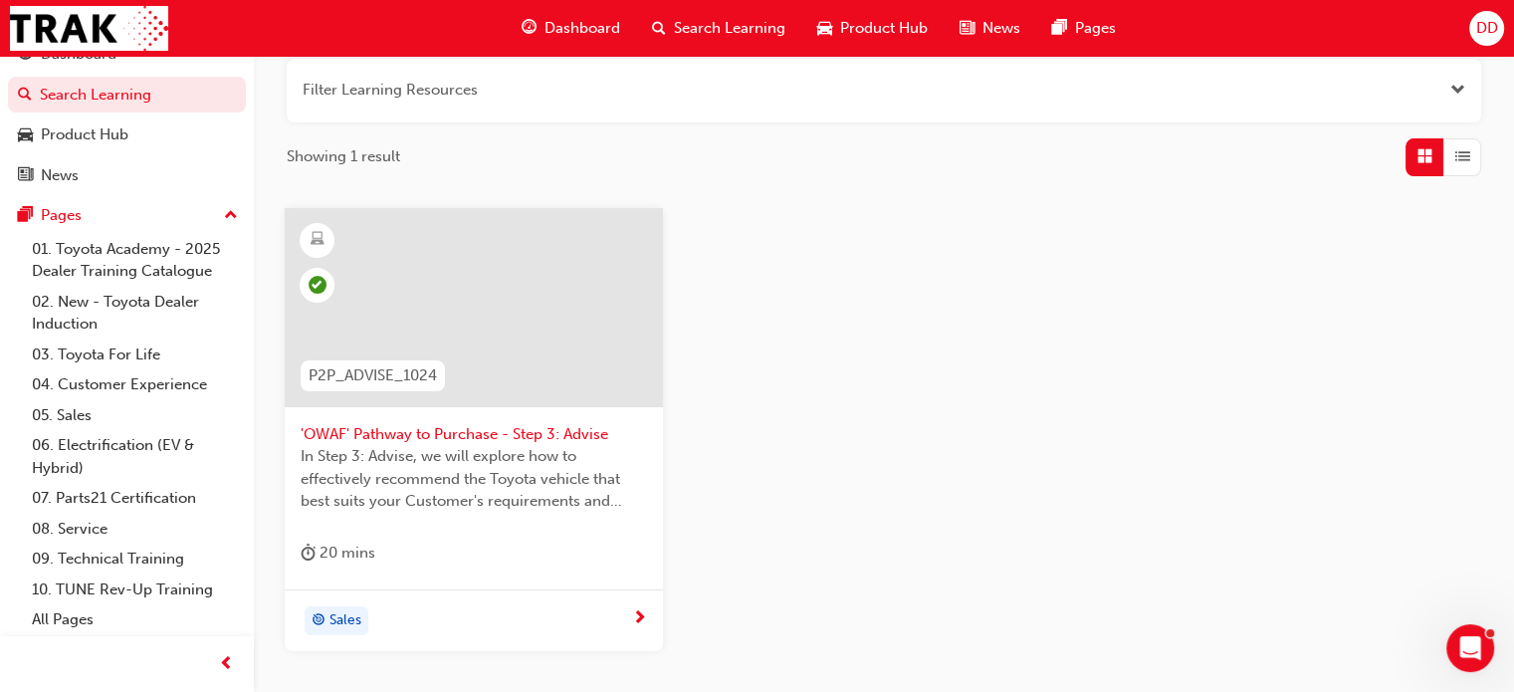
scroll to position [405, 0]
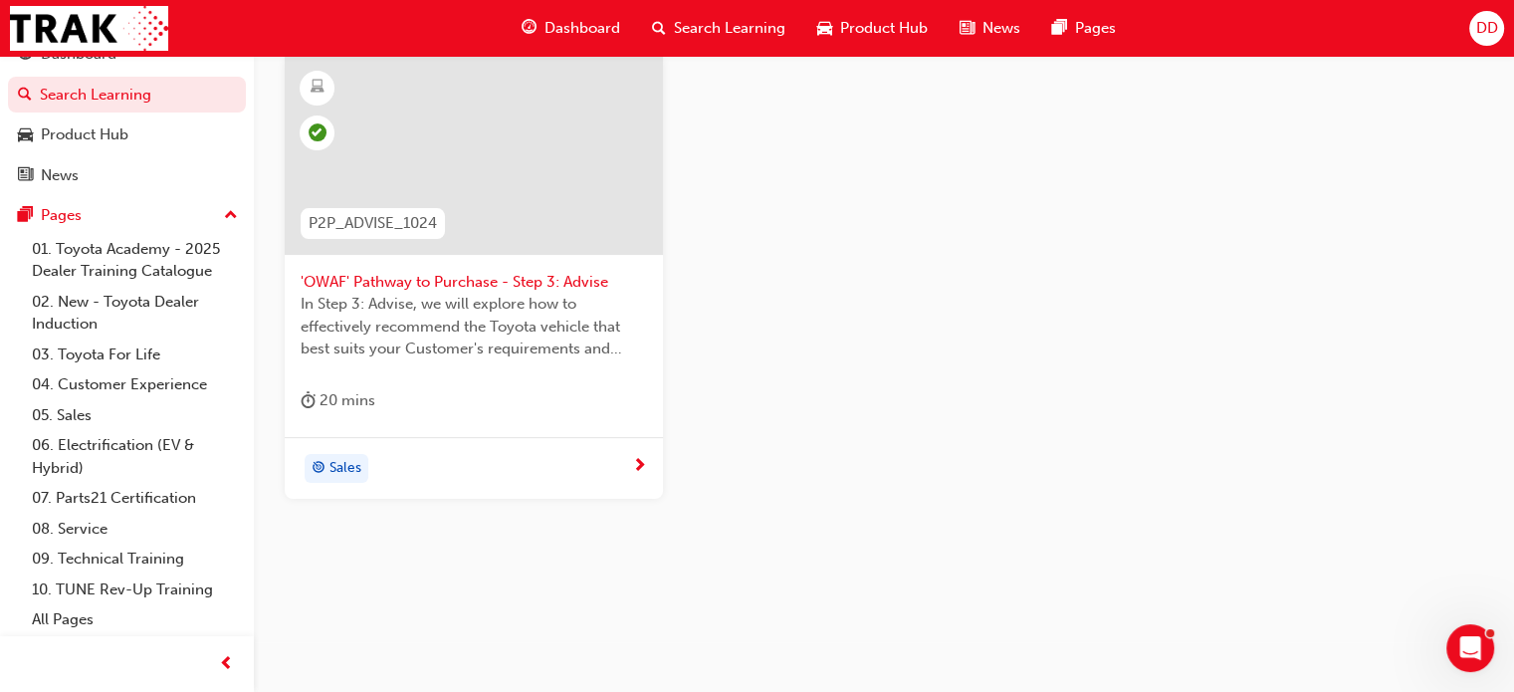
click at [462, 275] on span "'OWAF' Pathway to Purchase - Step 3: Advise" at bounding box center [474, 282] width 346 height 23
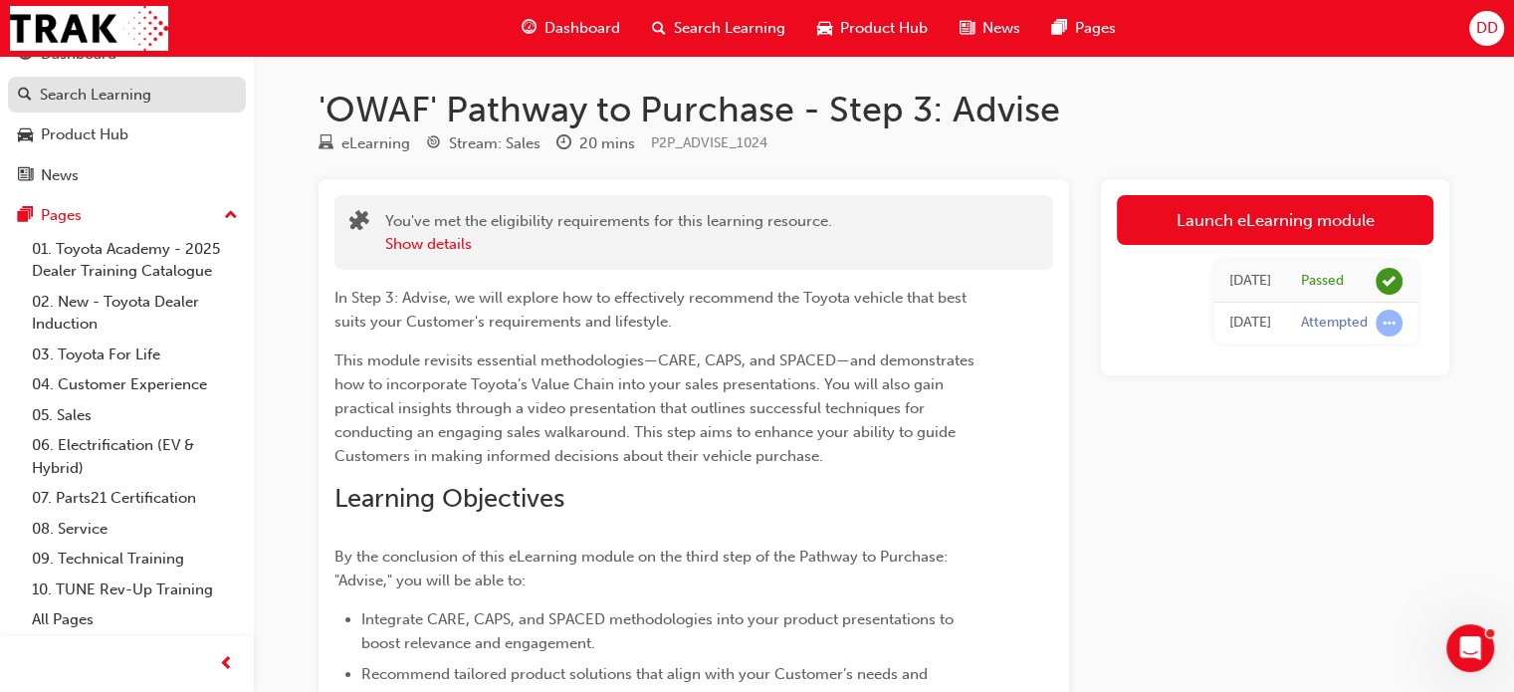
click at [42, 93] on div "Search Learning" at bounding box center [95, 95] width 111 height 23
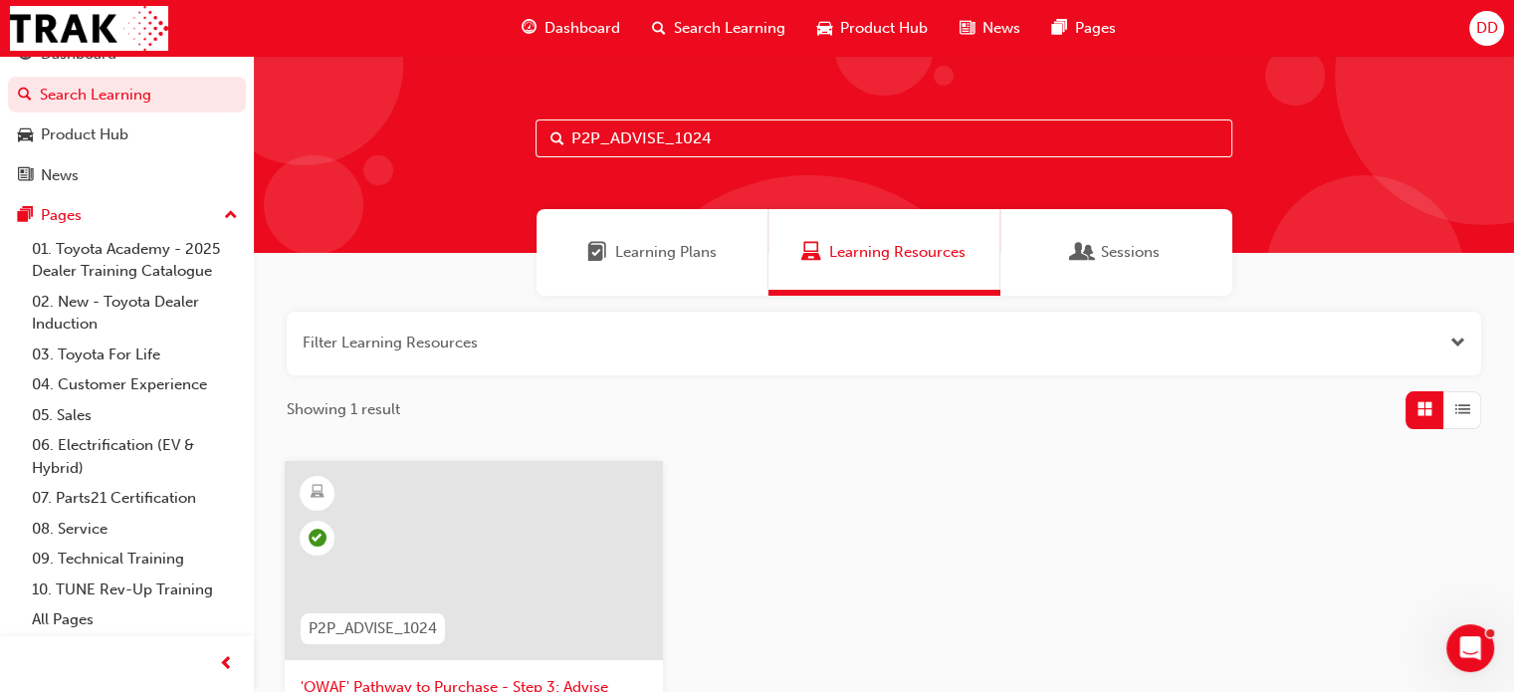
click at [590, 142] on input "P2P_ADVISE_1024" at bounding box center [883, 138] width 697 height 38
drag, startPoint x: 590, startPoint y: 142, endPoint x: 693, endPoint y: 140, distance: 102.5
click at [593, 140] on input "P2P_ADVISE_1024" at bounding box center [883, 138] width 697 height 38
click at [699, 138] on input "P2P_ADVISE_1024" at bounding box center [883, 138] width 697 height 38
click at [701, 135] on input "P2P_ADVISE_1024" at bounding box center [883, 138] width 697 height 38
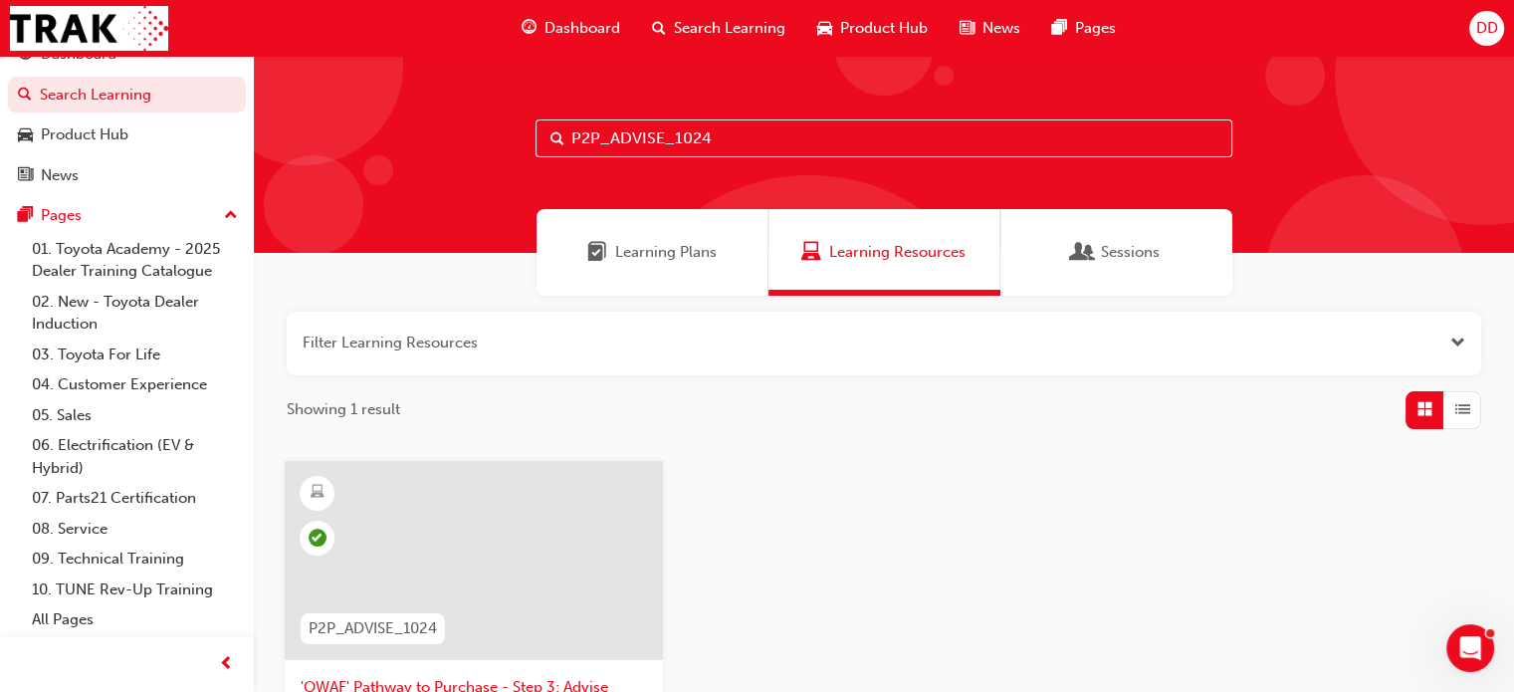
click at [705, 132] on input "P2P_ADVISE_1024" at bounding box center [883, 138] width 697 height 38
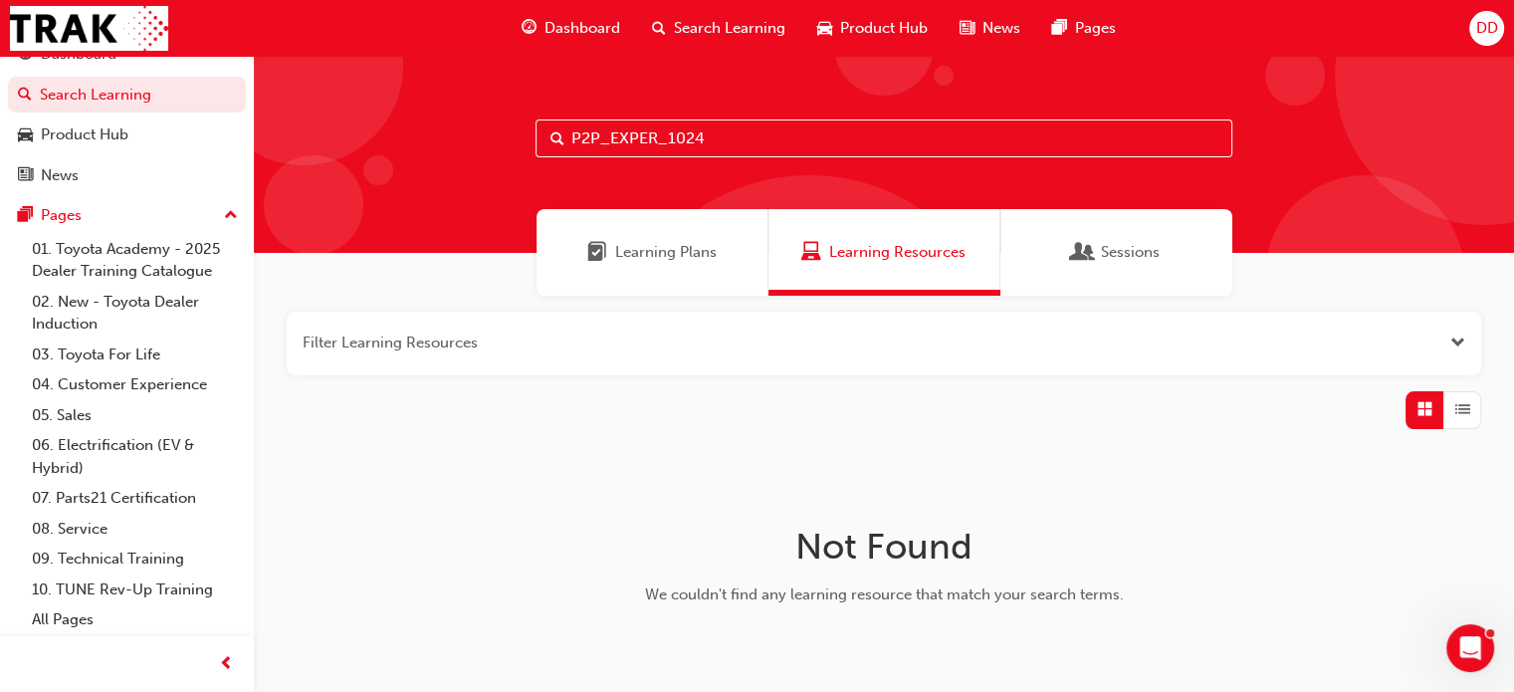
click at [608, 140] on input "P2P_EXPER_1024" at bounding box center [883, 138] width 697 height 38
type input "P2P_EXPER_1024"
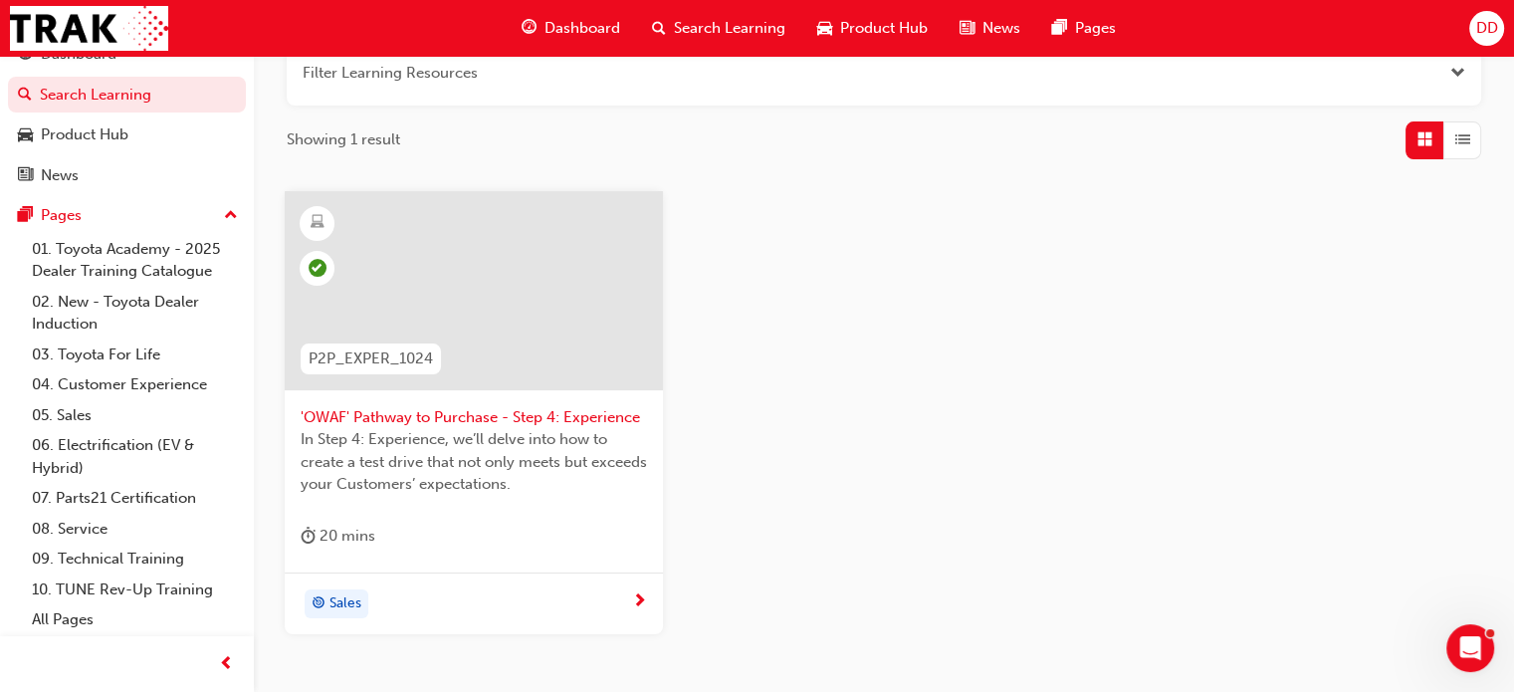
scroll to position [405, 0]
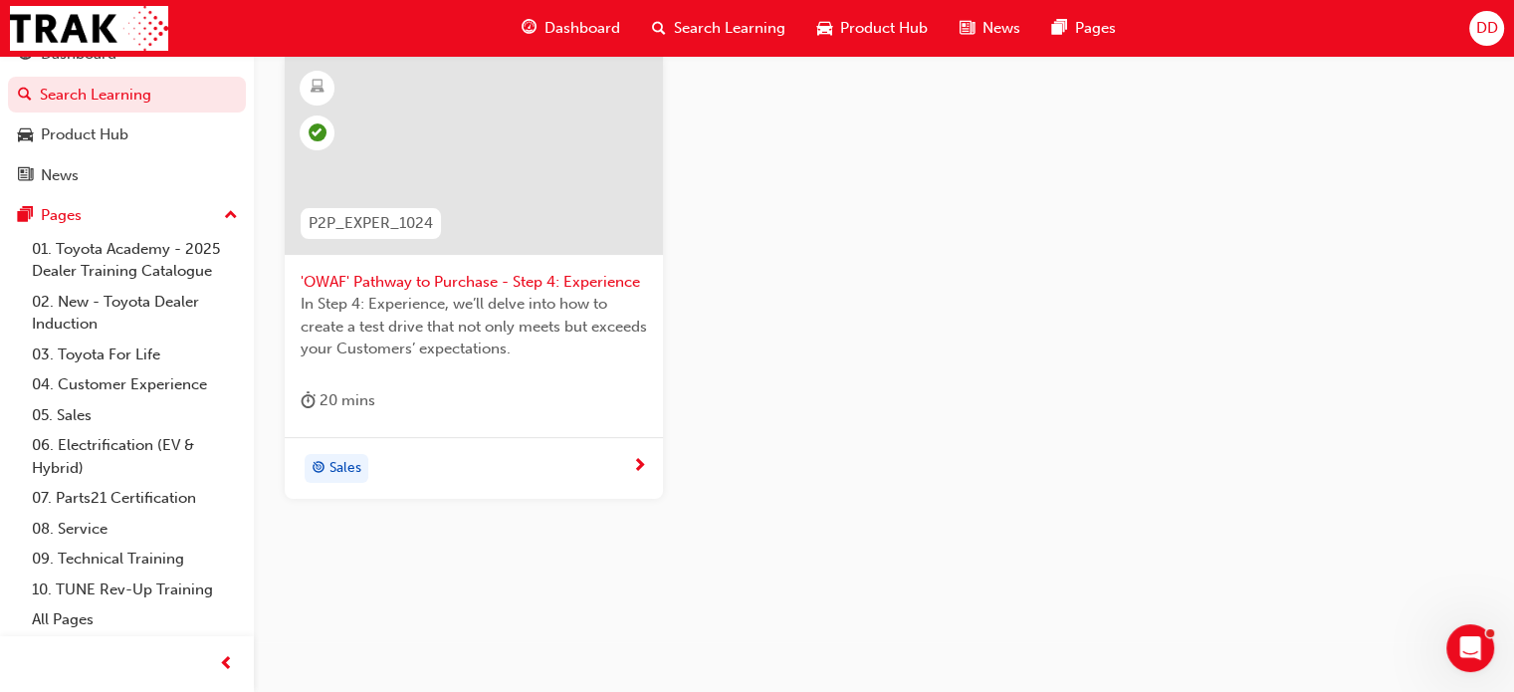
click at [414, 288] on span "'OWAF' Pathway to Purchase - Step 4: Experience" at bounding box center [474, 282] width 346 height 23
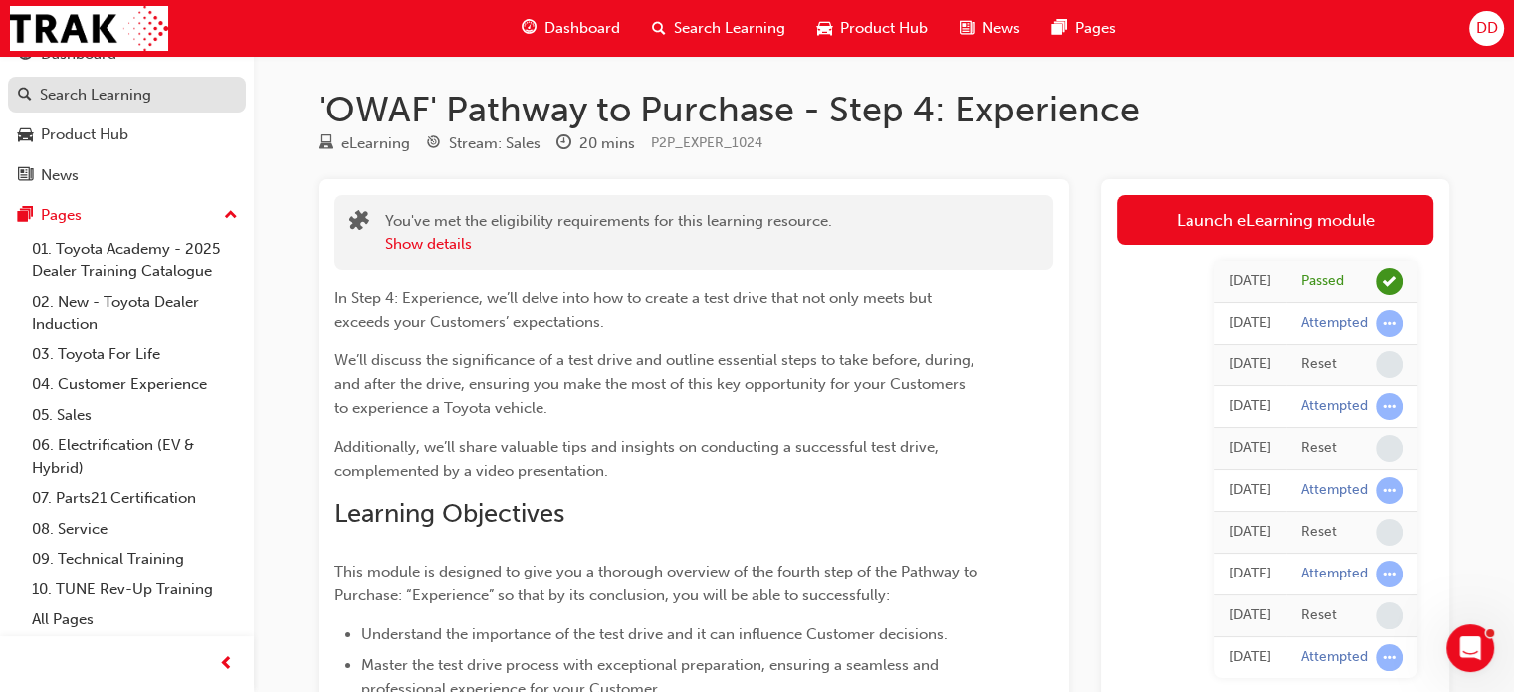
click at [60, 99] on div "Search Learning" at bounding box center [95, 95] width 111 height 23
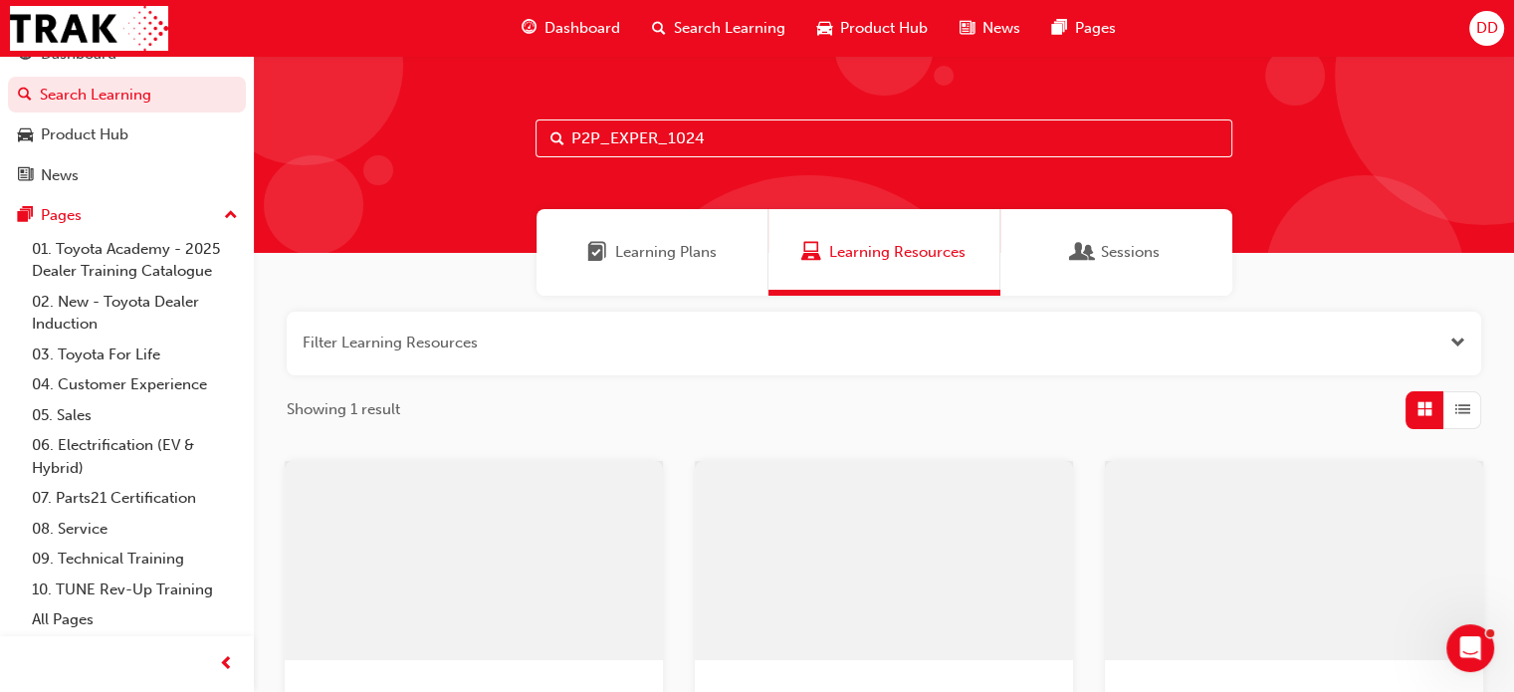
click at [657, 147] on input "P2P_EXPER_1024" at bounding box center [883, 138] width 697 height 38
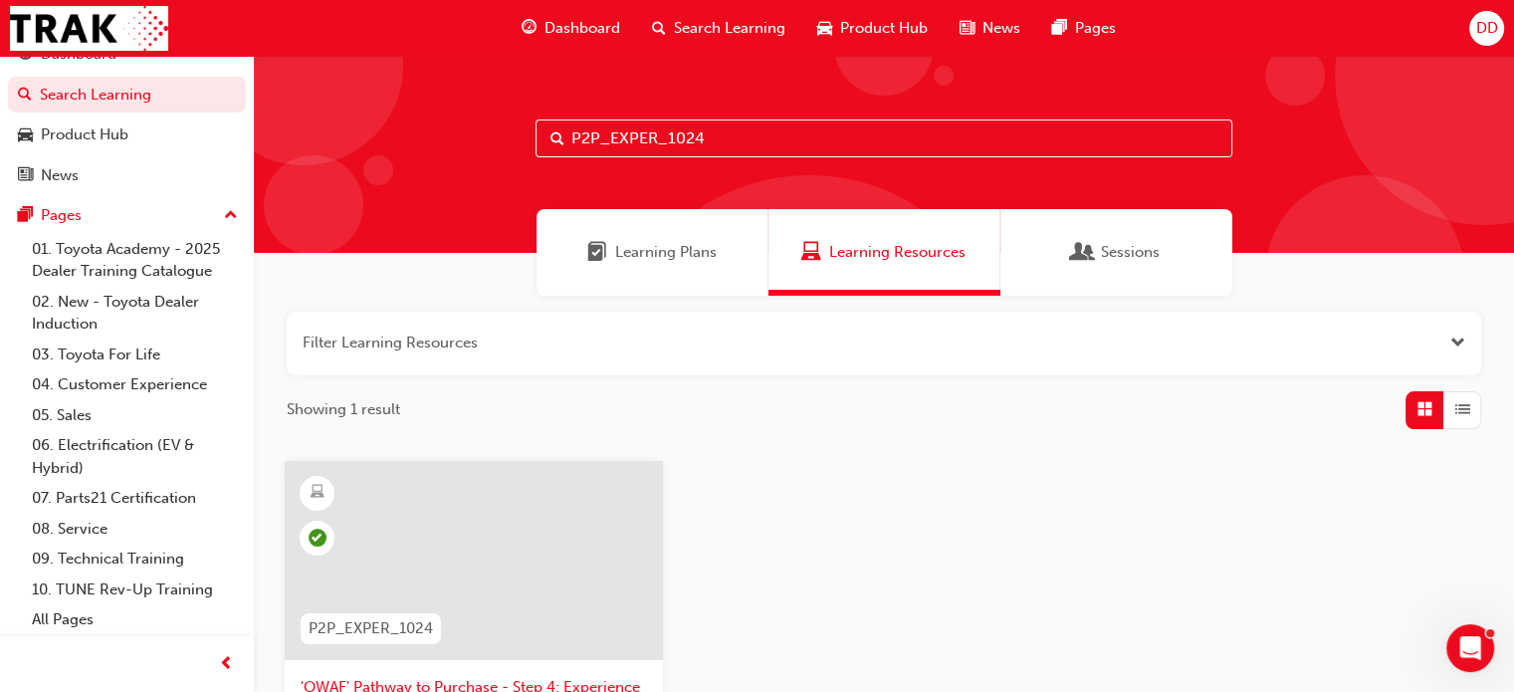
click at [656, 147] on input "P2P_EXPER_1024" at bounding box center [883, 138] width 697 height 38
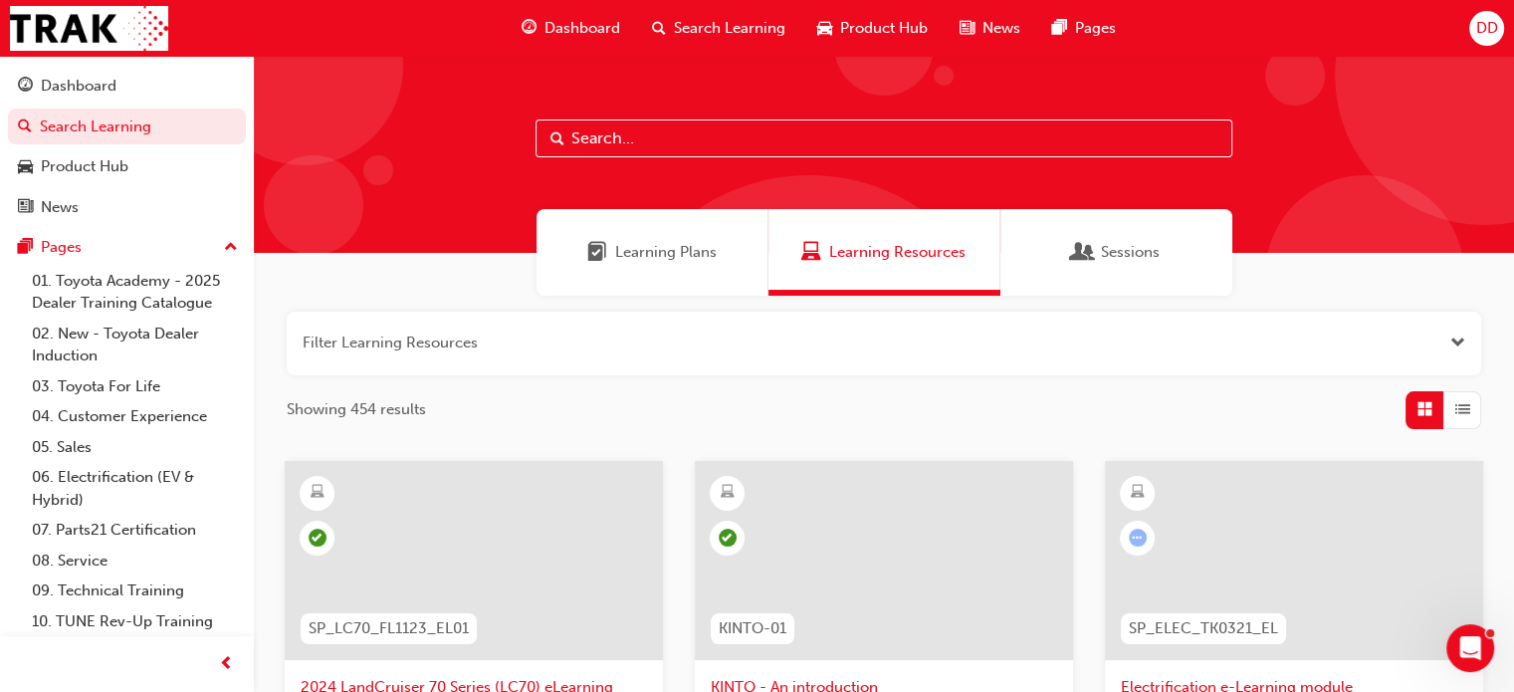
paste input "P2P_OFFER2P_1024"
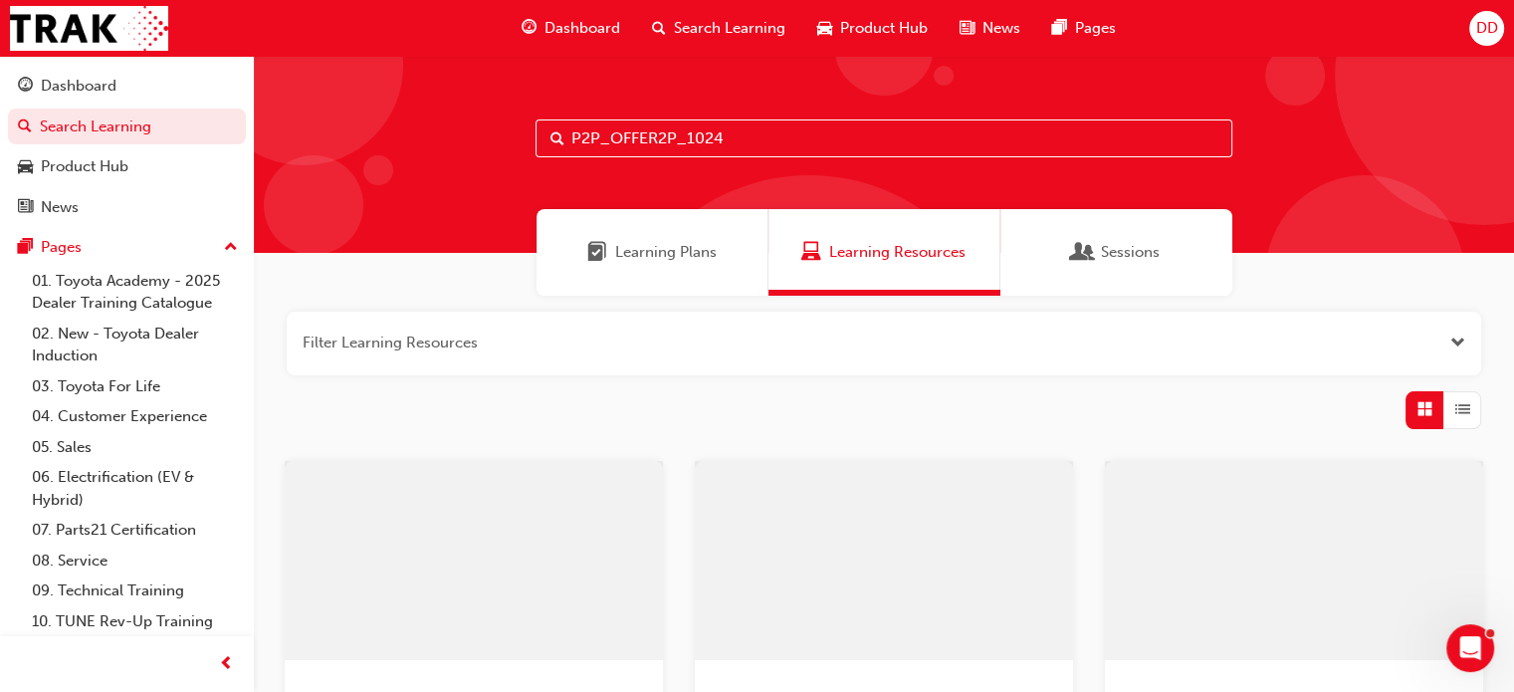
click at [608, 134] on input "P2P_OFFER2P_1024" at bounding box center [883, 138] width 697 height 38
type input "P2P_OFFER2P_1024"
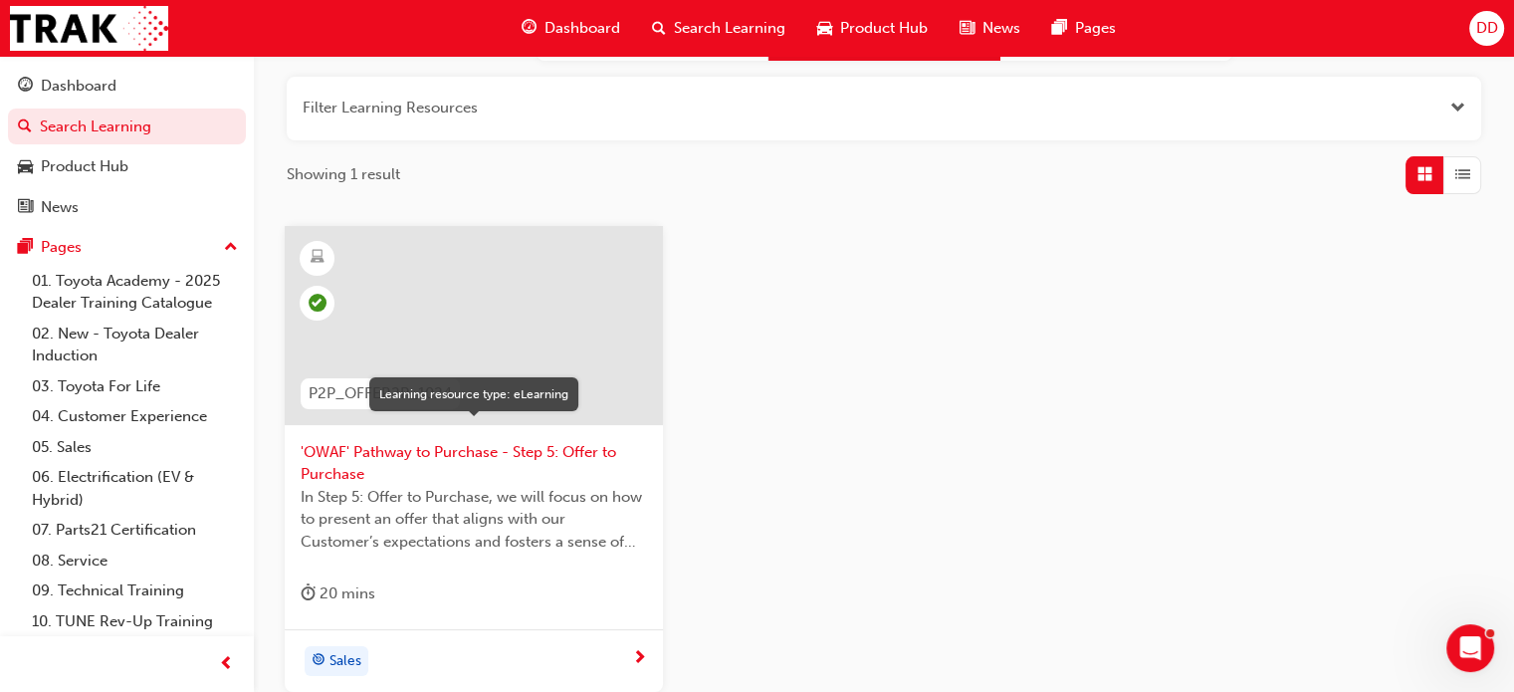
scroll to position [427, 0]
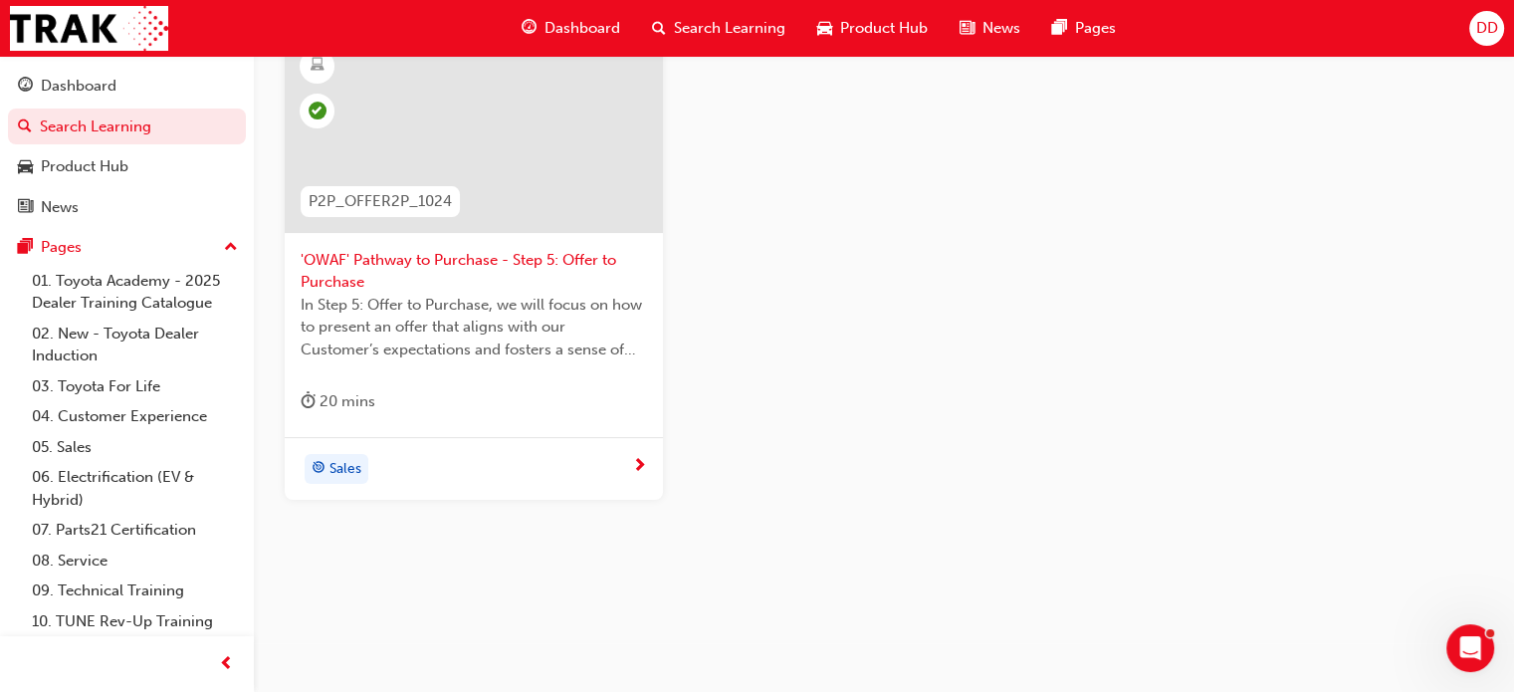
click at [367, 261] on span "'OWAF' Pathway to Purchase - Step 5: Offer to Purchase" at bounding box center [474, 271] width 346 height 45
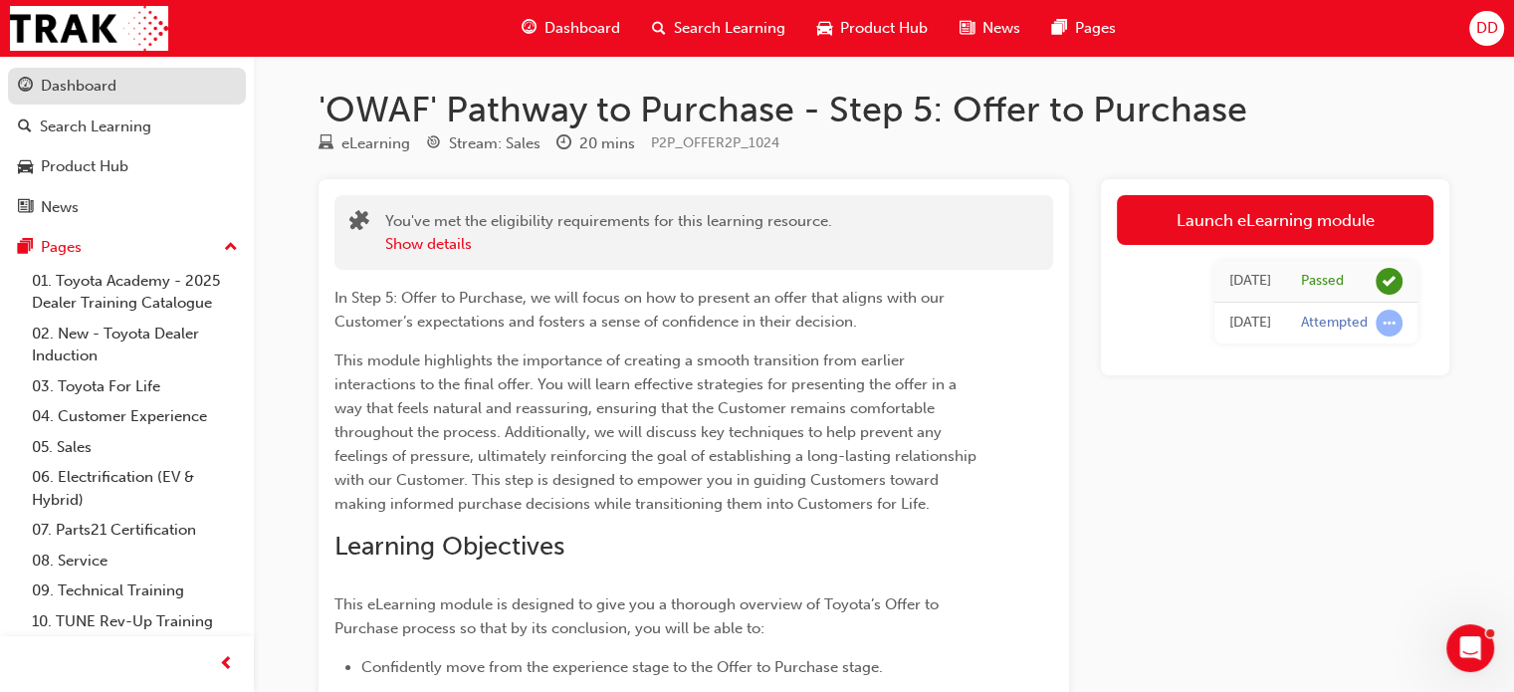
click at [39, 91] on div "Dashboard" at bounding box center [127, 86] width 218 height 25
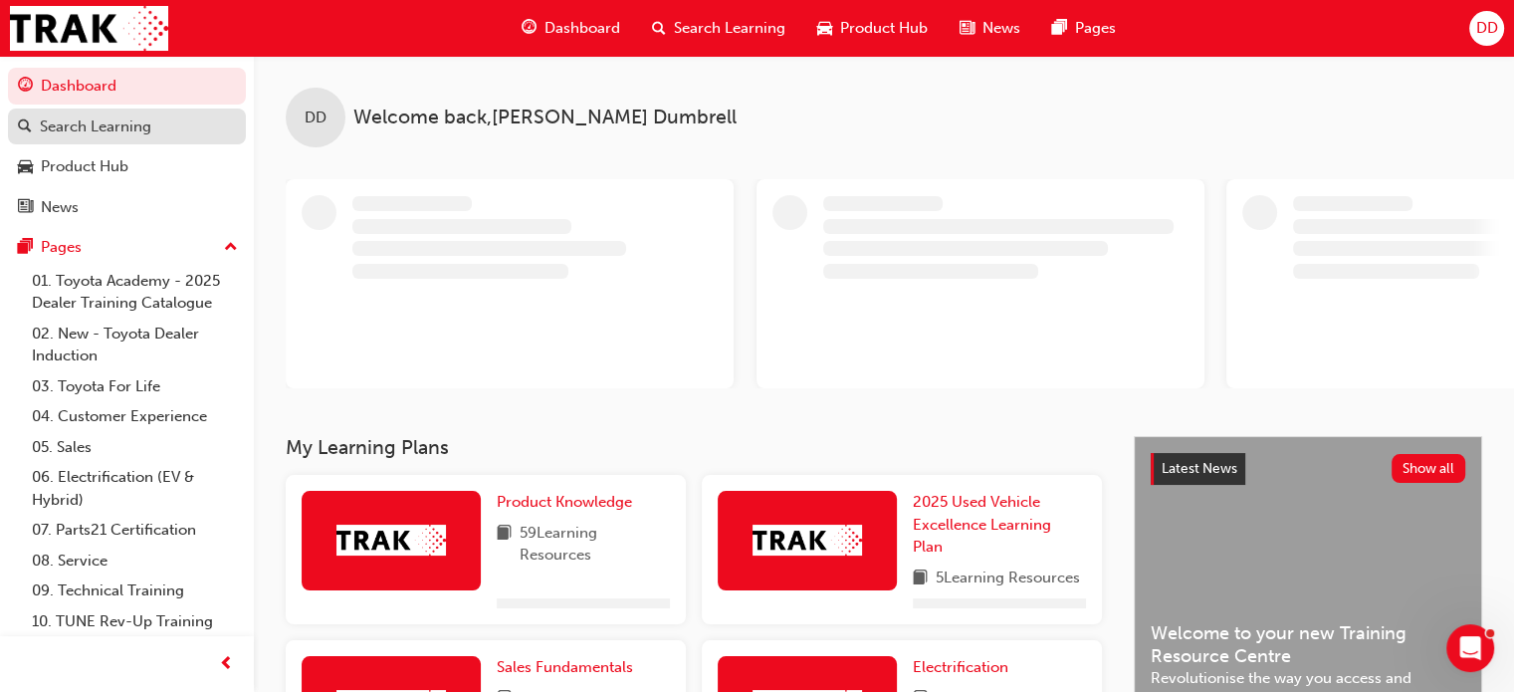
click at [64, 115] on div "Search Learning" at bounding box center [95, 126] width 111 height 23
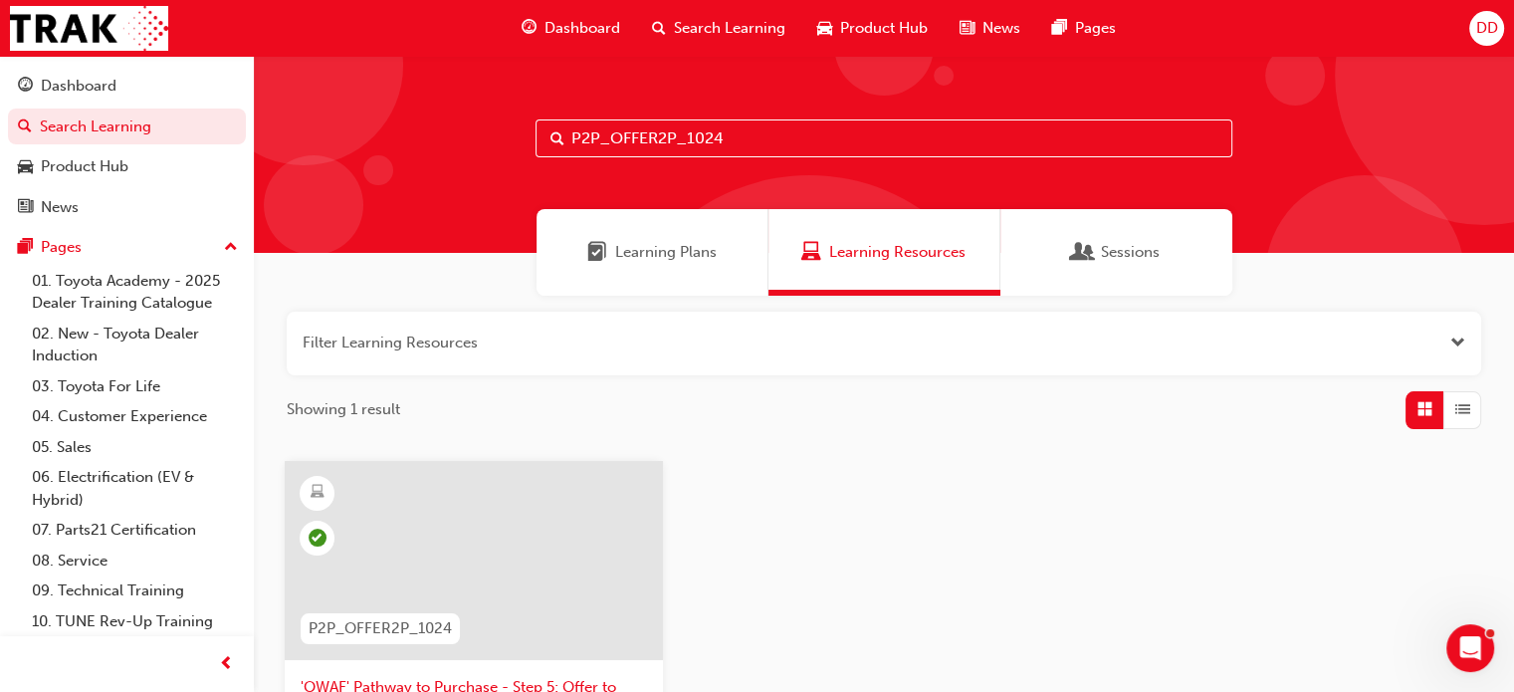
click at [711, 141] on input "P2P_OFFER2P_1024" at bounding box center [883, 138] width 697 height 38
click at [708, 138] on input "P2P_OFFER2P_1024" at bounding box center [883, 138] width 697 height 38
click at [706, 137] on input "P2P_OFFER2P_1024" at bounding box center [883, 138] width 697 height 38
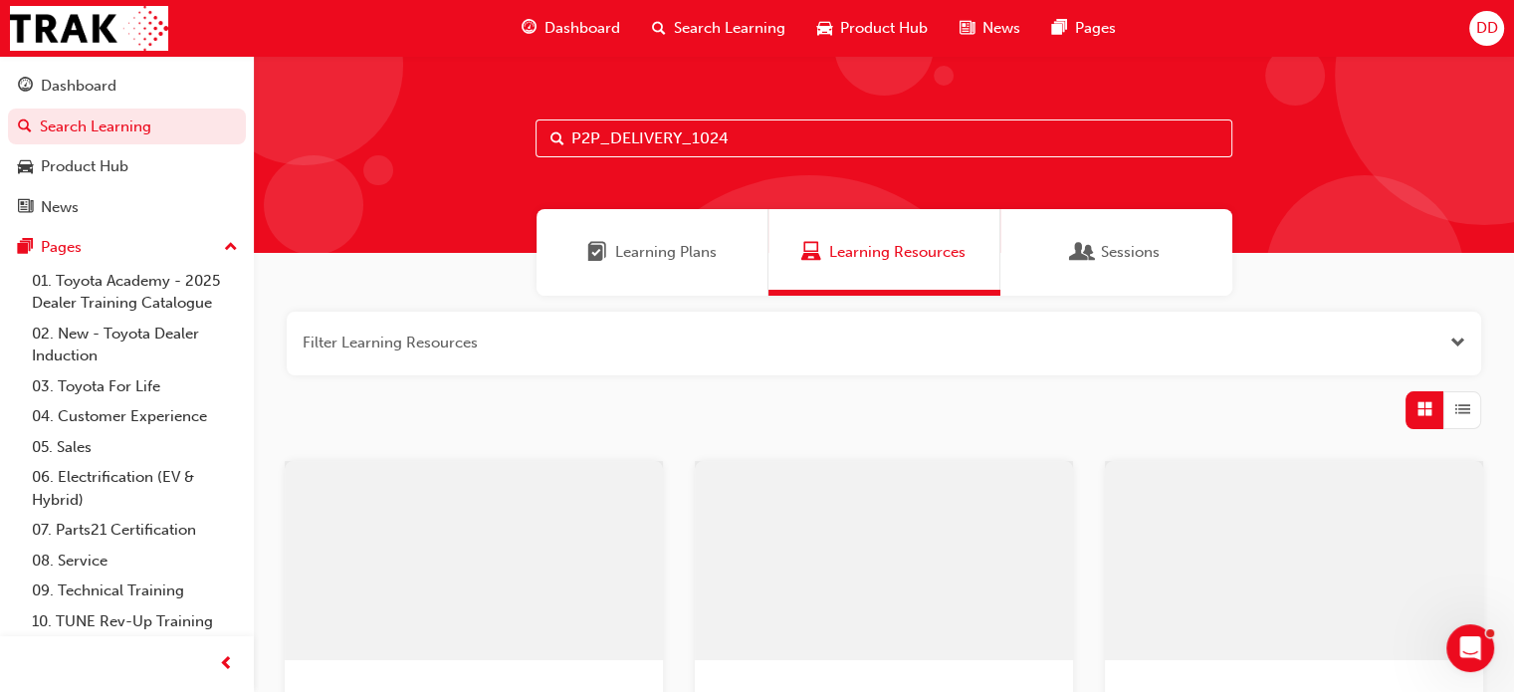
click at [609, 135] on input "P2P_DELIVERY_1024" at bounding box center [883, 138] width 697 height 38
type input "P2P_DELIVERY_1024"
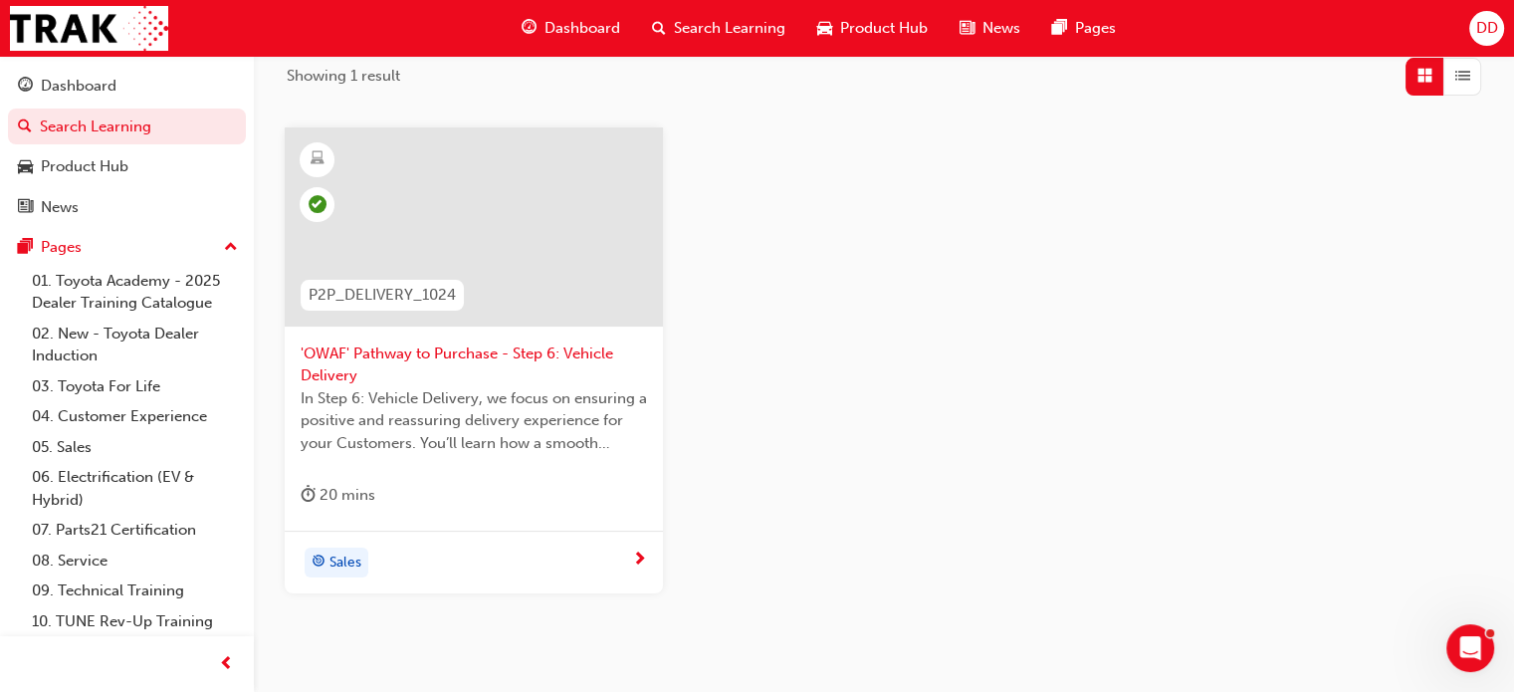
scroll to position [398, 0]
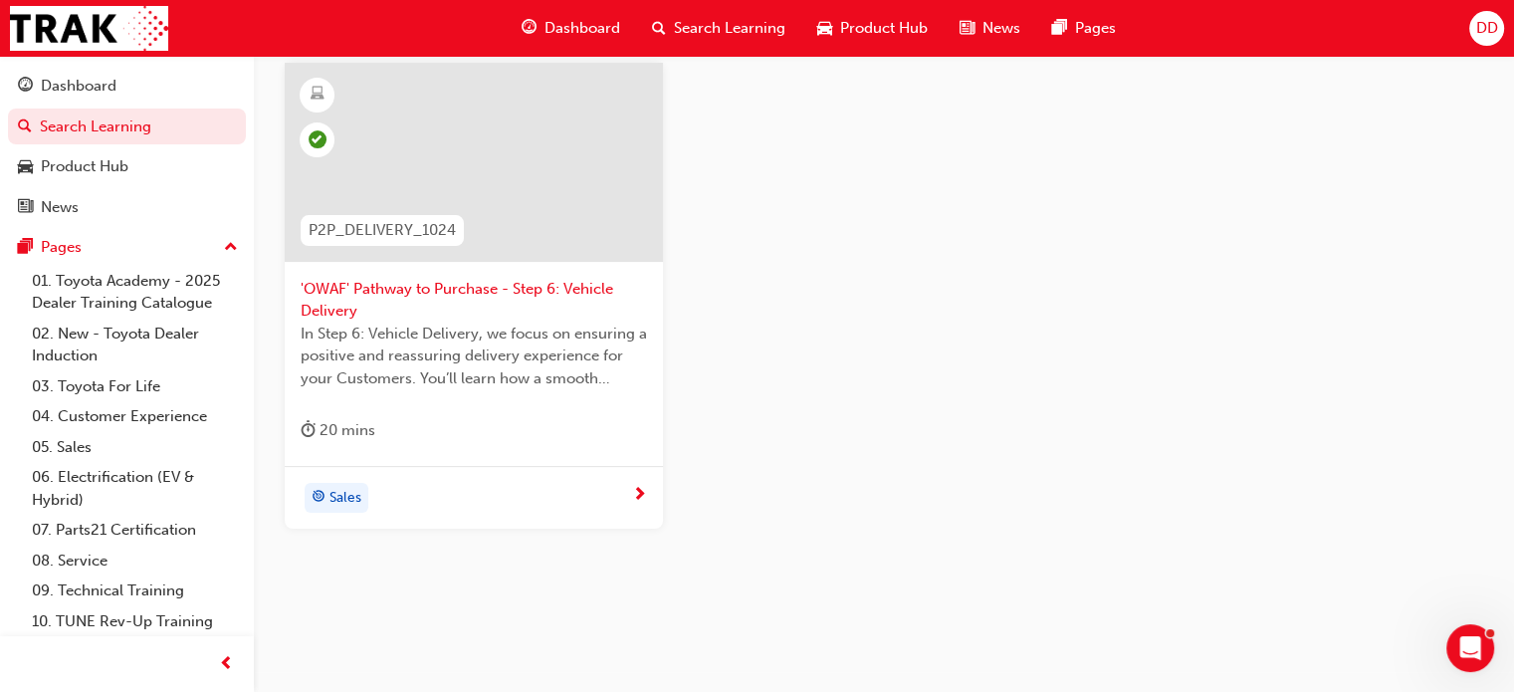
click at [359, 286] on span "'OWAF' Pathway to Purchase - Step 6: Vehicle Delivery" at bounding box center [474, 300] width 346 height 45
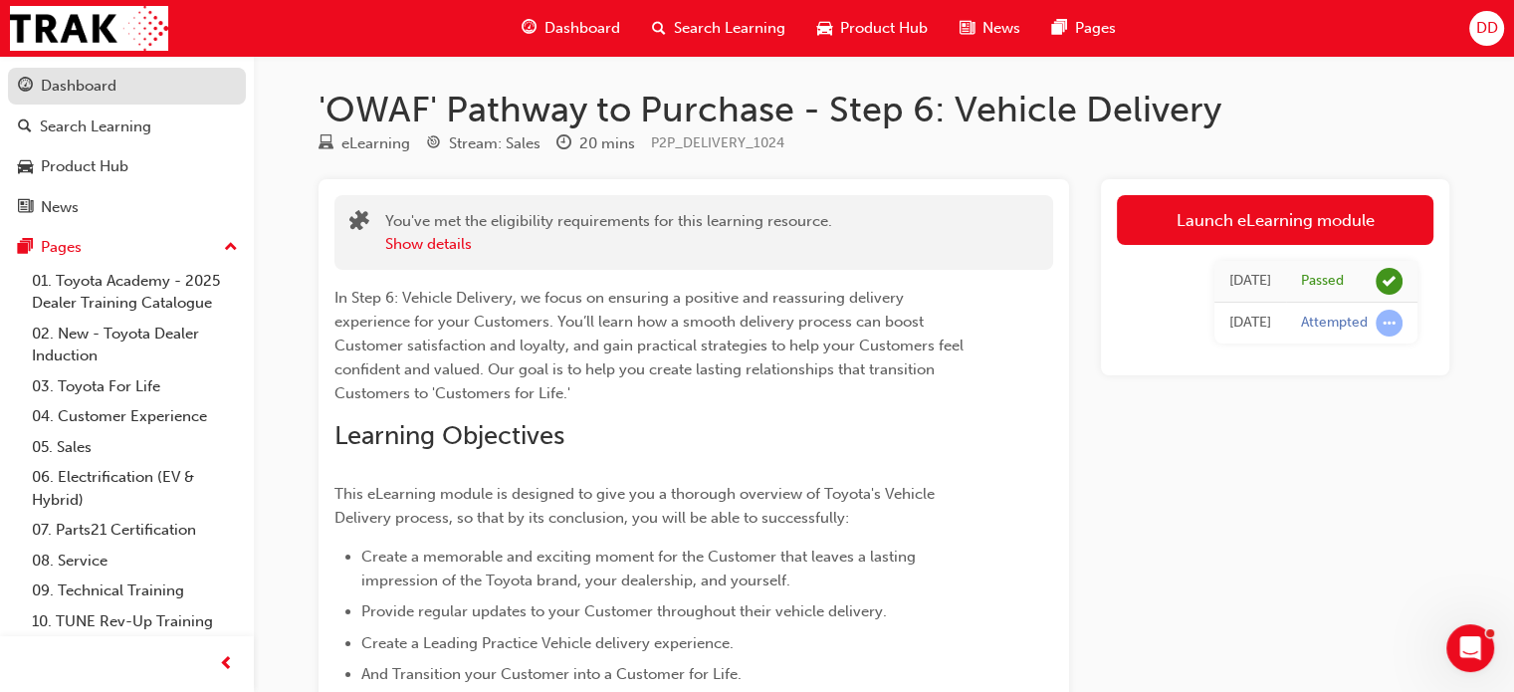
click at [48, 99] on link "Dashboard" at bounding box center [127, 86] width 238 height 37
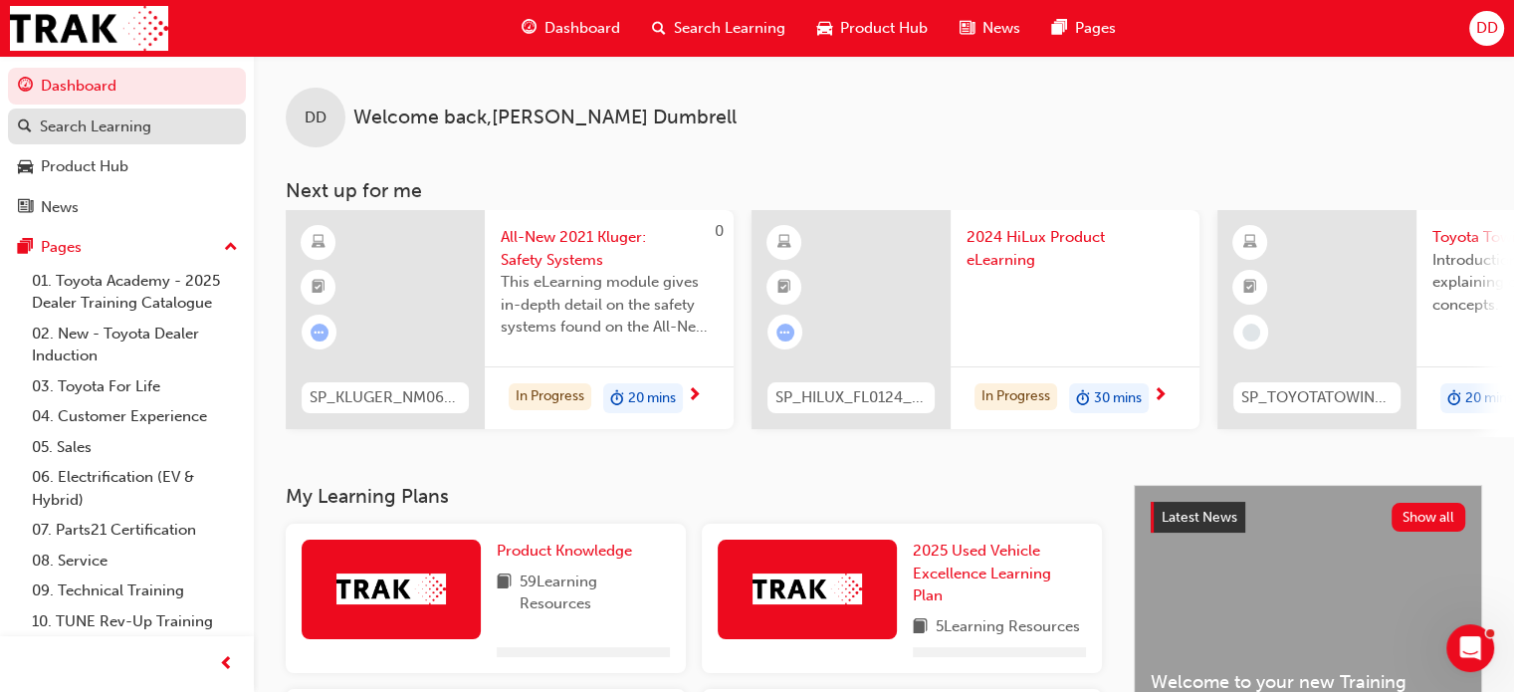
click at [104, 130] on div "Search Learning" at bounding box center [95, 126] width 111 height 23
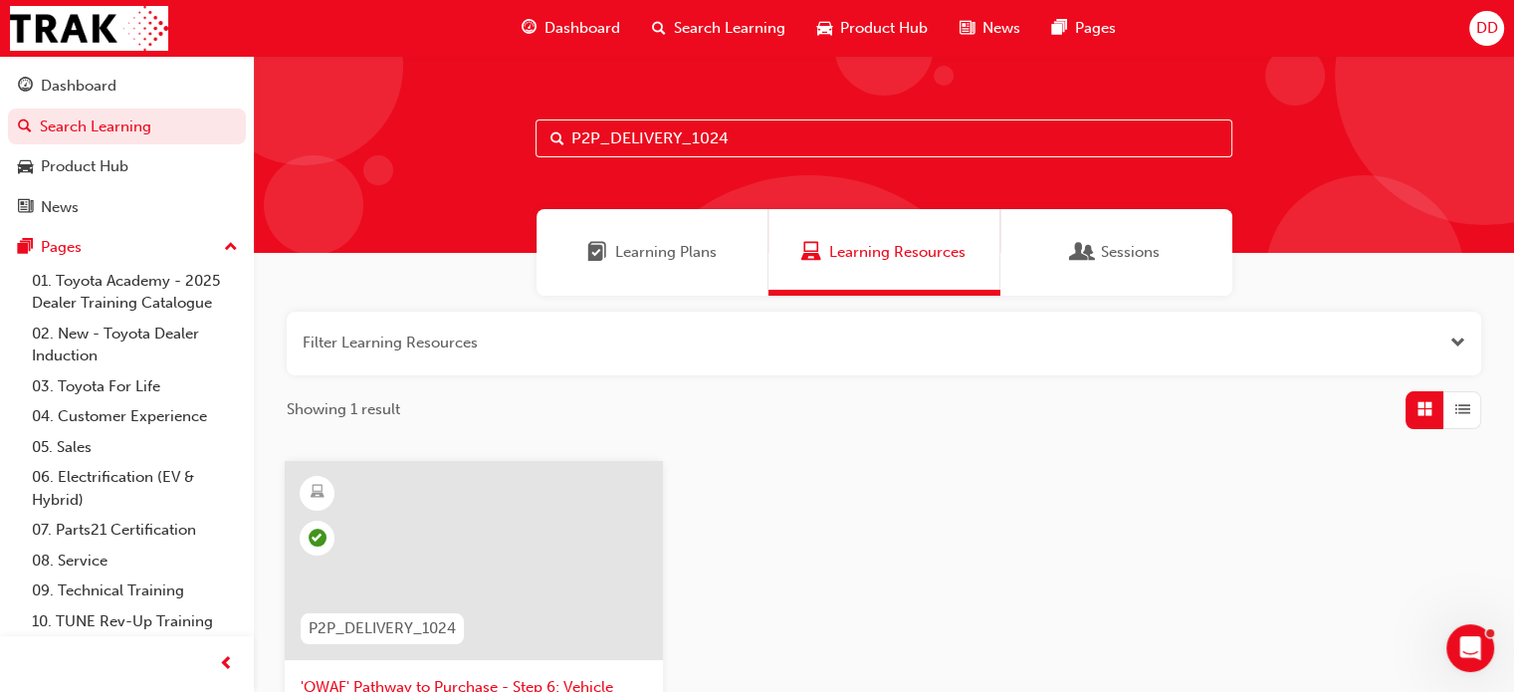
click at [709, 146] on input "P2P_DELIVERY_1024" at bounding box center [883, 138] width 697 height 38
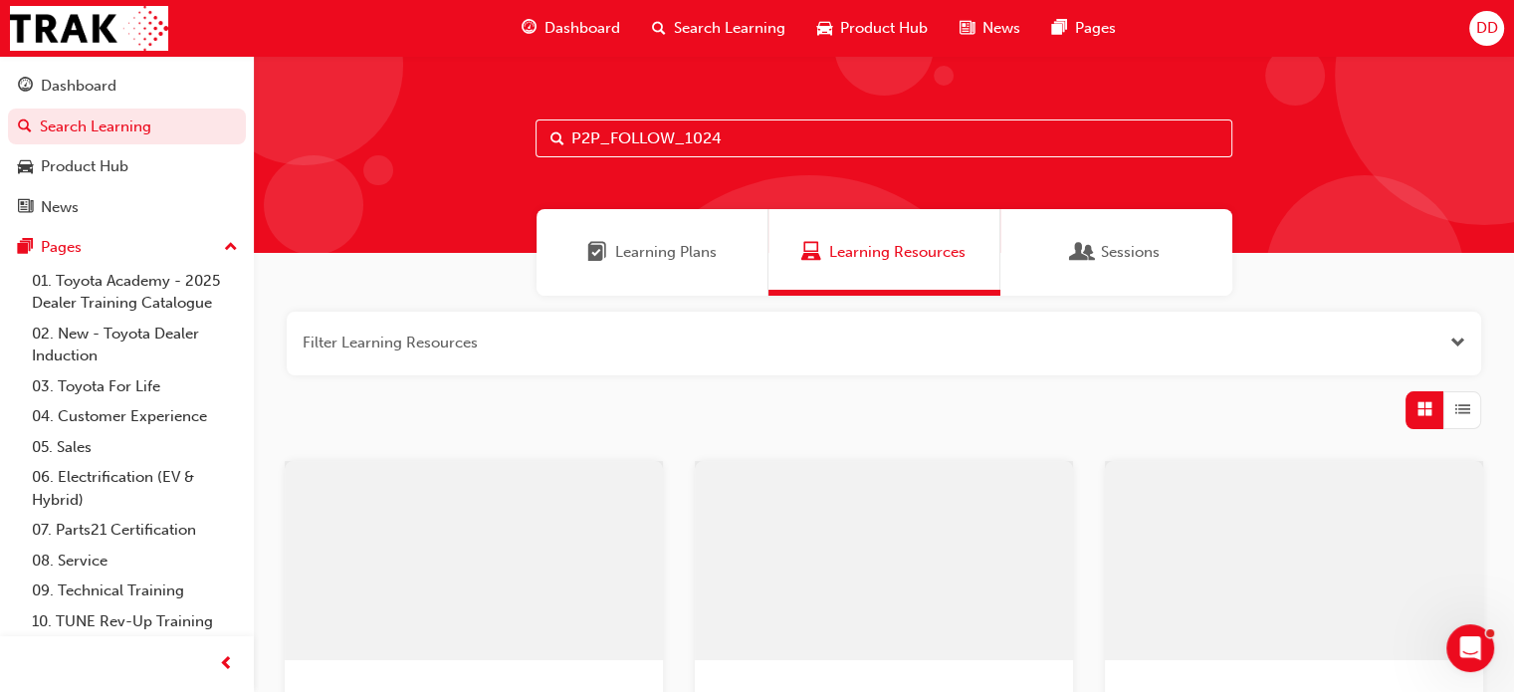
type input "P2P_FOLLOW_1024"
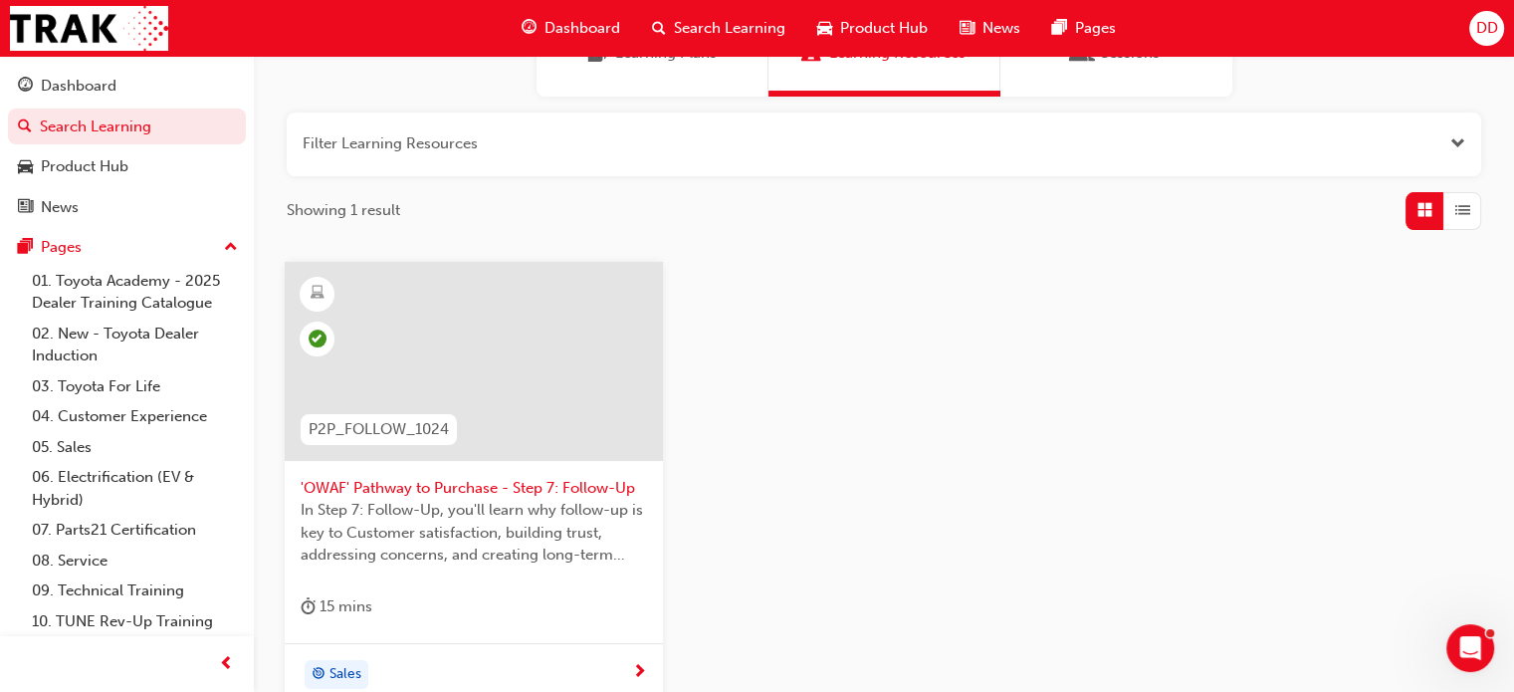
scroll to position [299, 0]
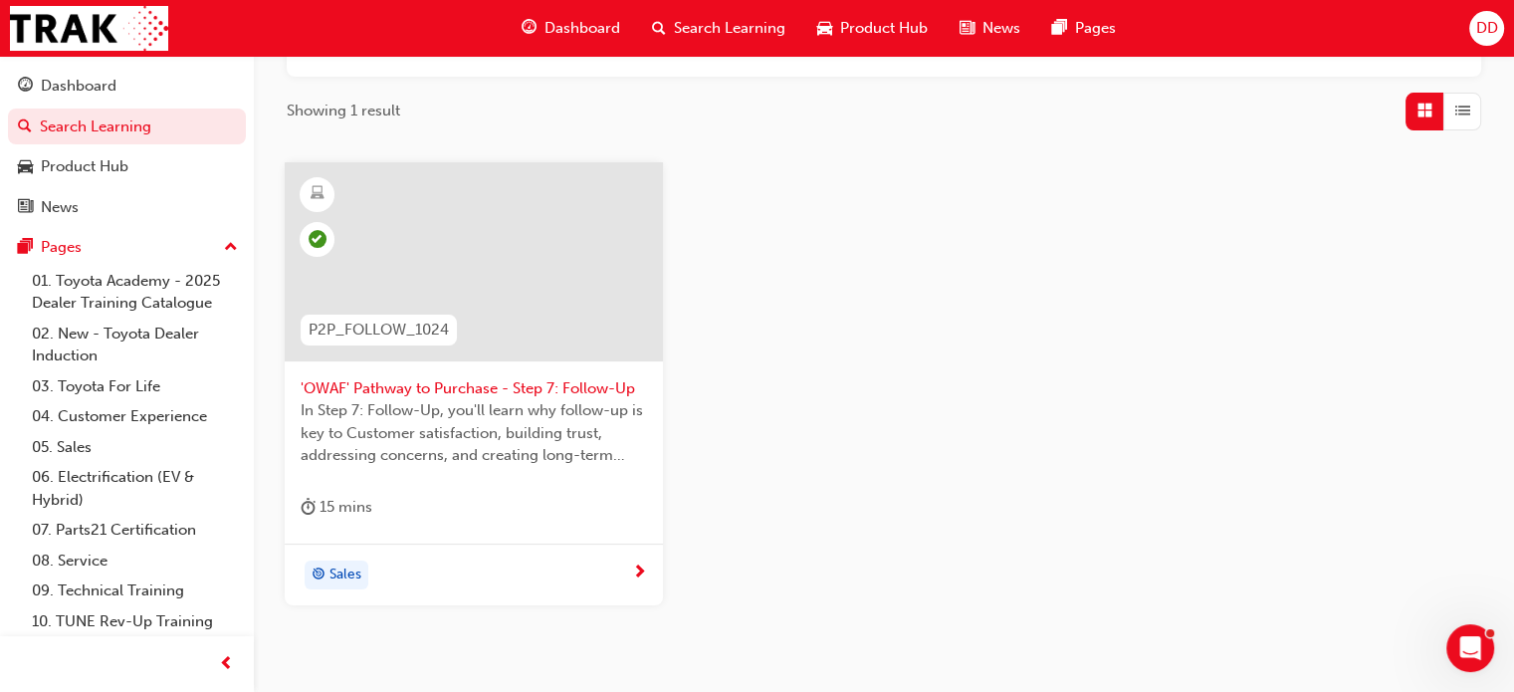
click at [346, 390] on span "'OWAF' Pathway to Purchase - Step 7: Follow-Up" at bounding box center [474, 388] width 346 height 23
